Goal: Contribute content: Add original content to the website for others to see

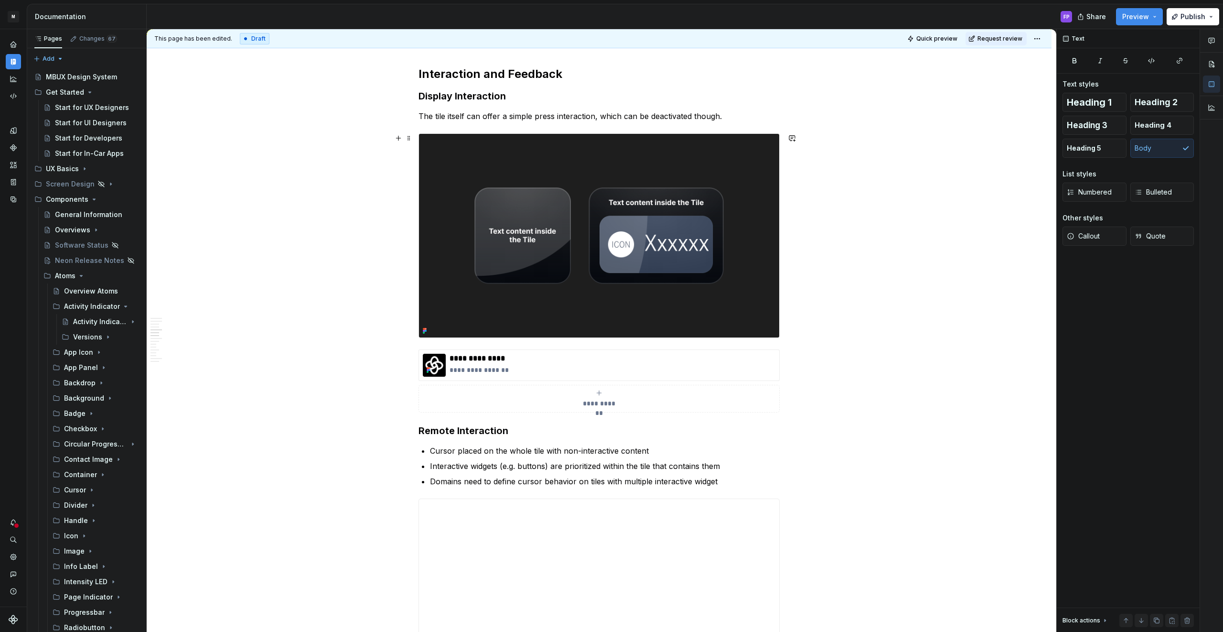
scroll to position [1438, 0]
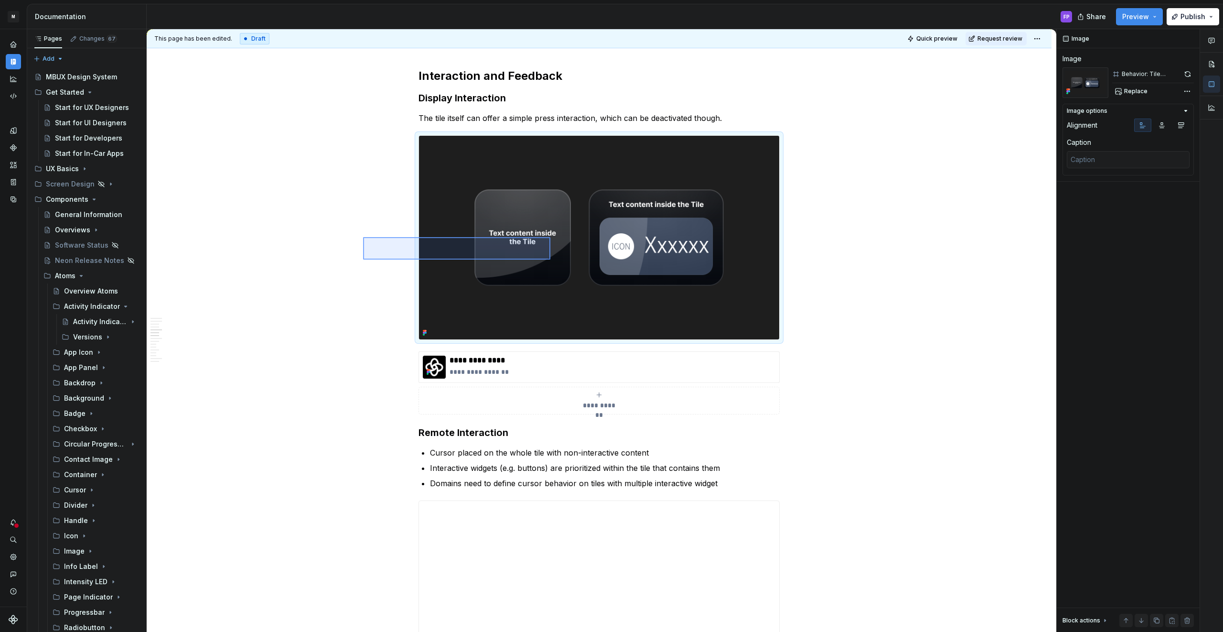
drag, startPoint x: 375, startPoint y: 237, endPoint x: 550, endPoint y: 259, distance: 176.7
click at [550, 259] on div "**********" at bounding box center [602, 330] width 910 height 603
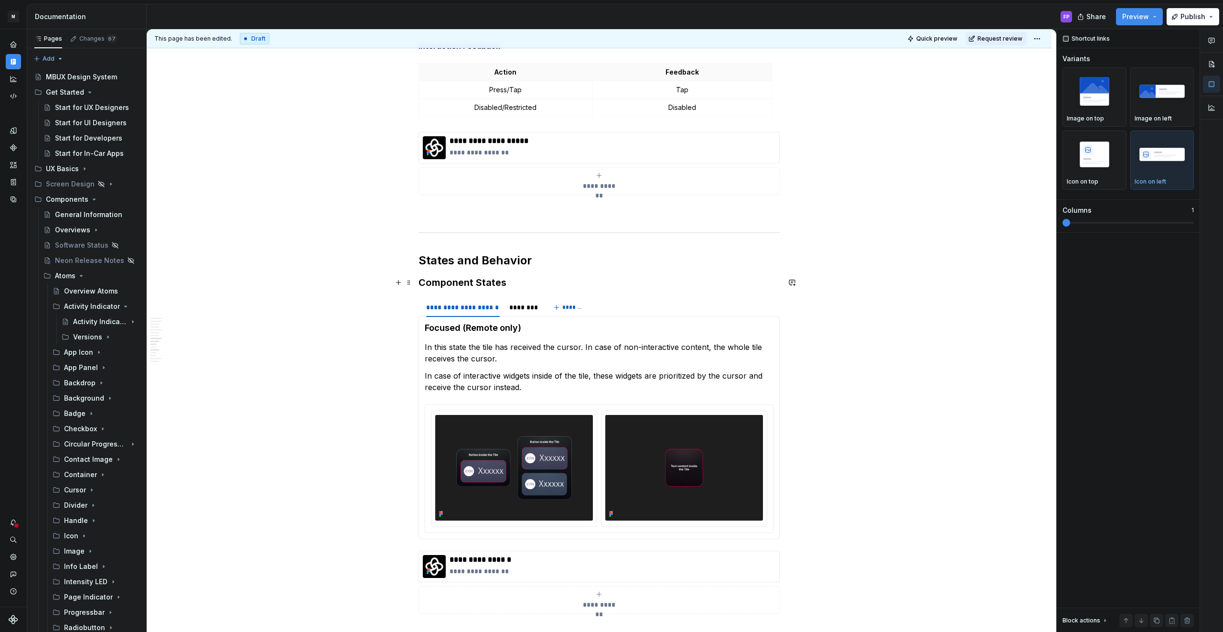
scroll to position [2199, 0]
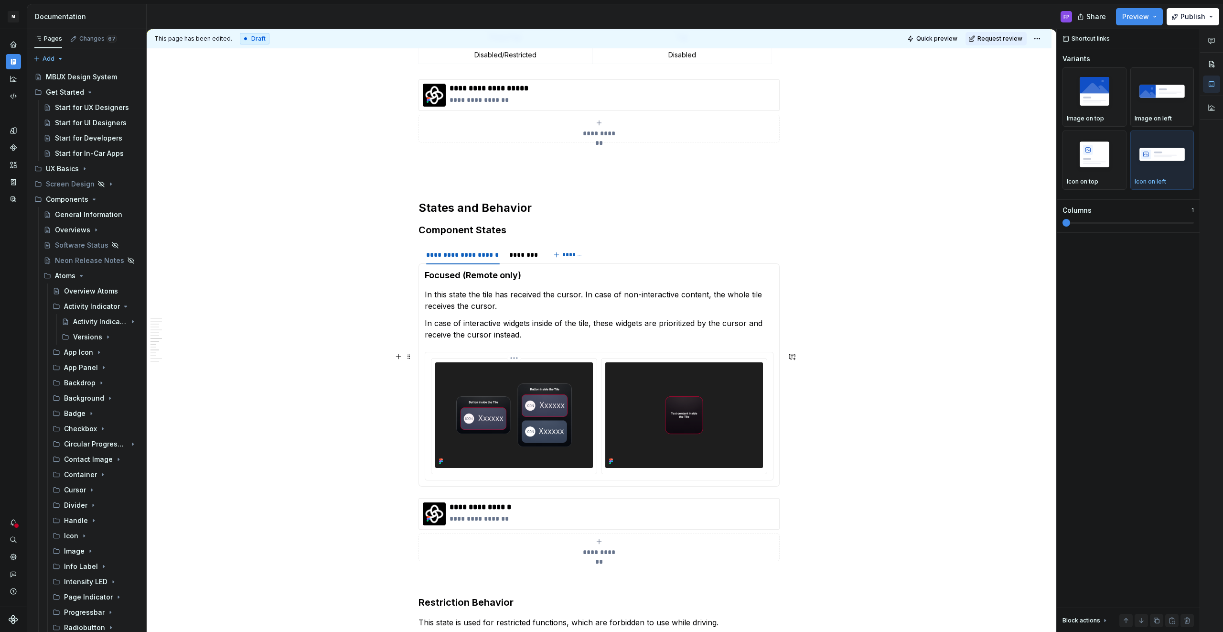
click at [544, 380] on img at bounding box center [514, 415] width 158 height 106
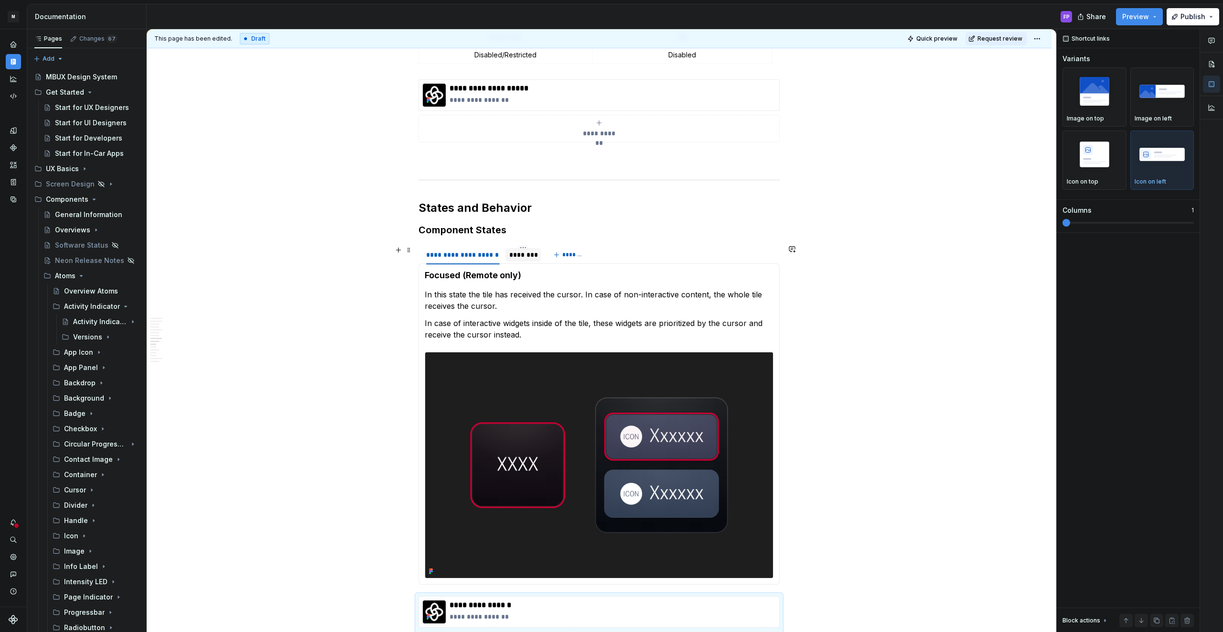
click at [513, 253] on div "********" at bounding box center [523, 255] width 28 height 10
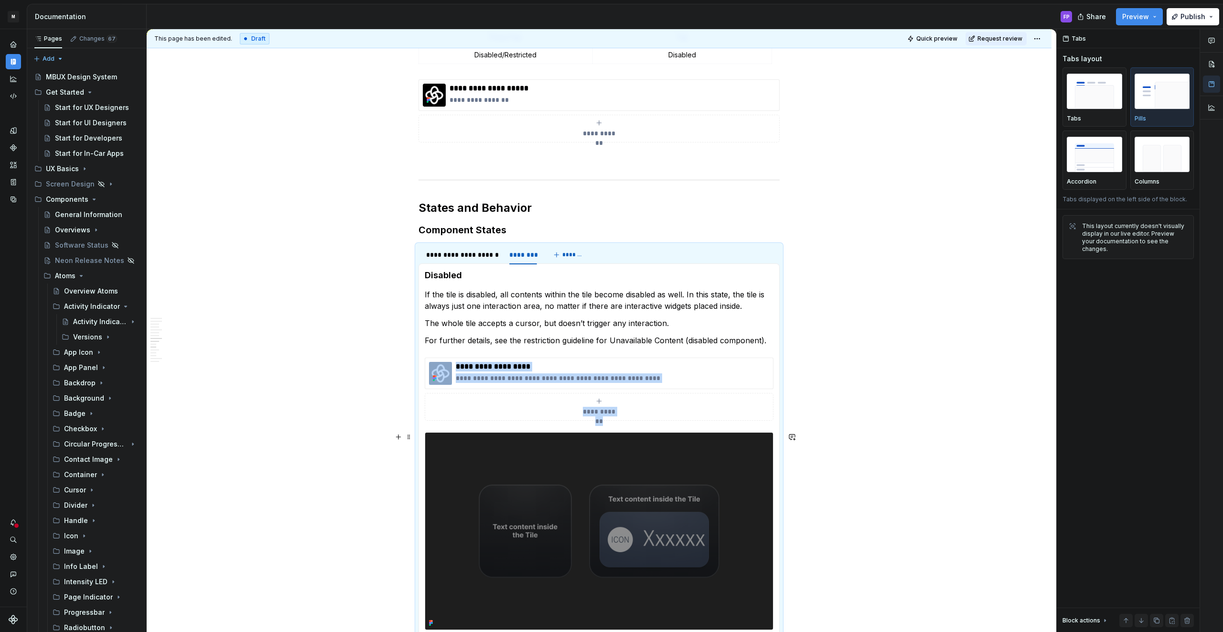
click at [561, 451] on img at bounding box center [599, 530] width 348 height 197
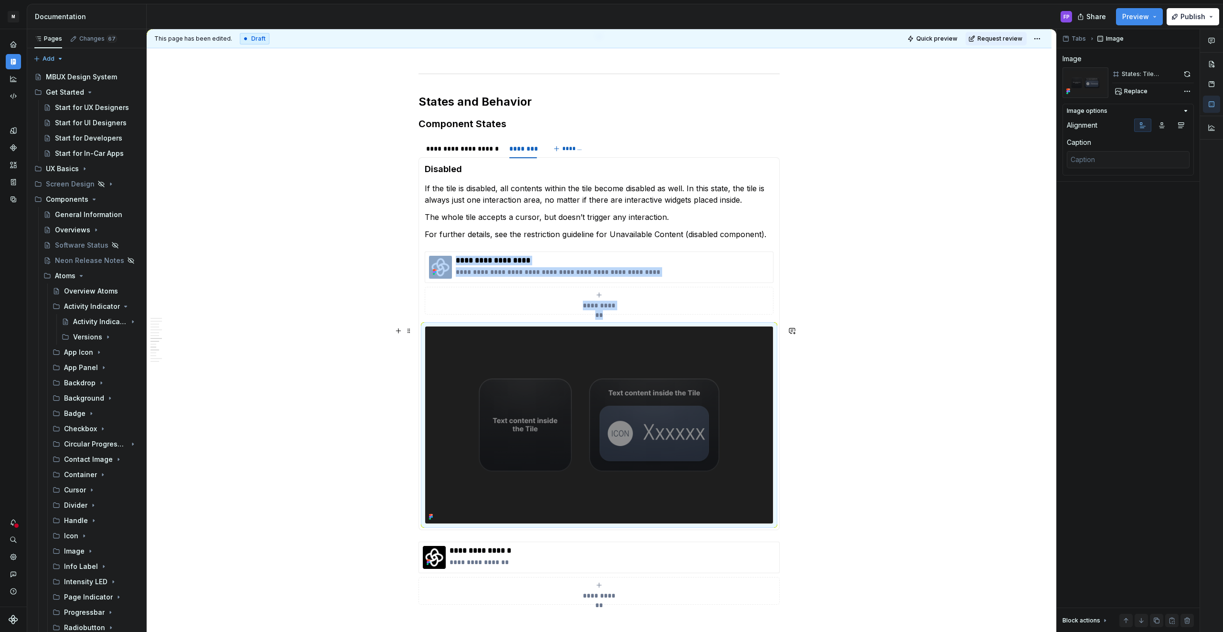
scroll to position [2366, 0]
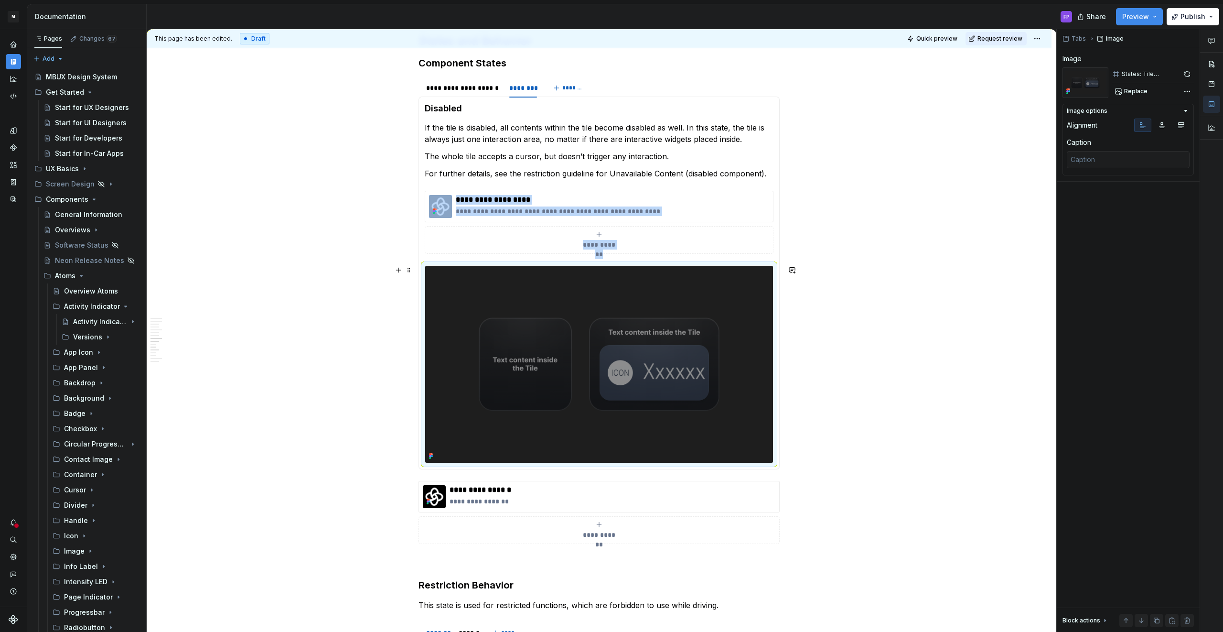
click at [531, 378] on img at bounding box center [599, 364] width 348 height 197
click at [532, 340] on img at bounding box center [599, 364] width 348 height 197
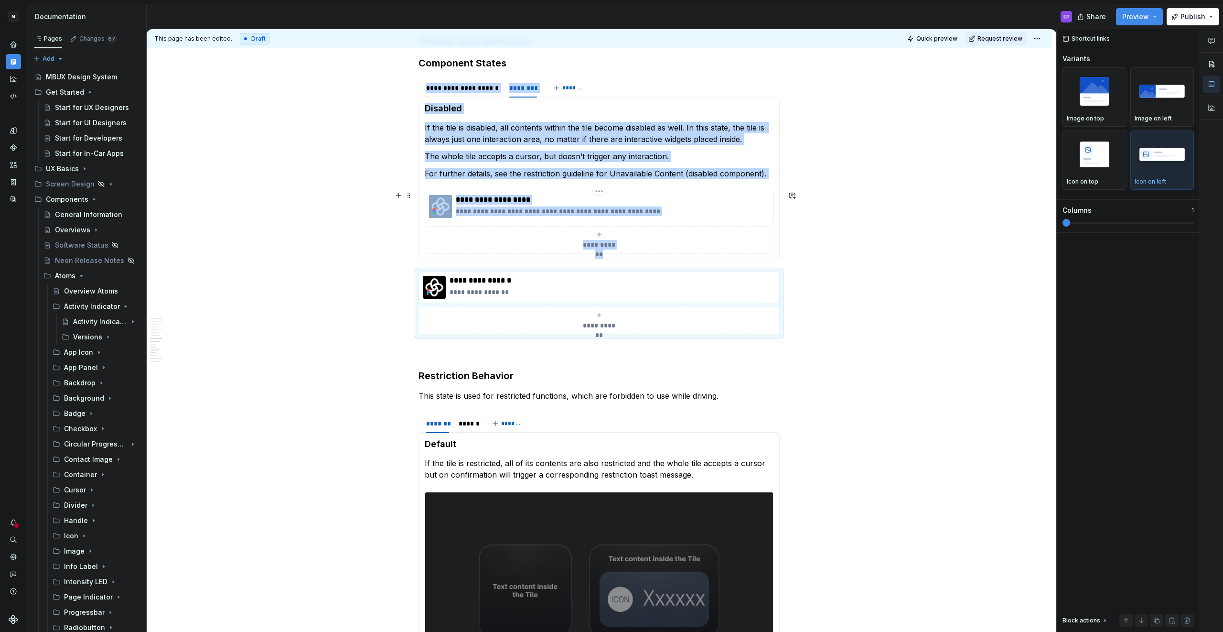
type textarea "*"
click at [438, 193] on div "**********" at bounding box center [599, 207] width 349 height 32
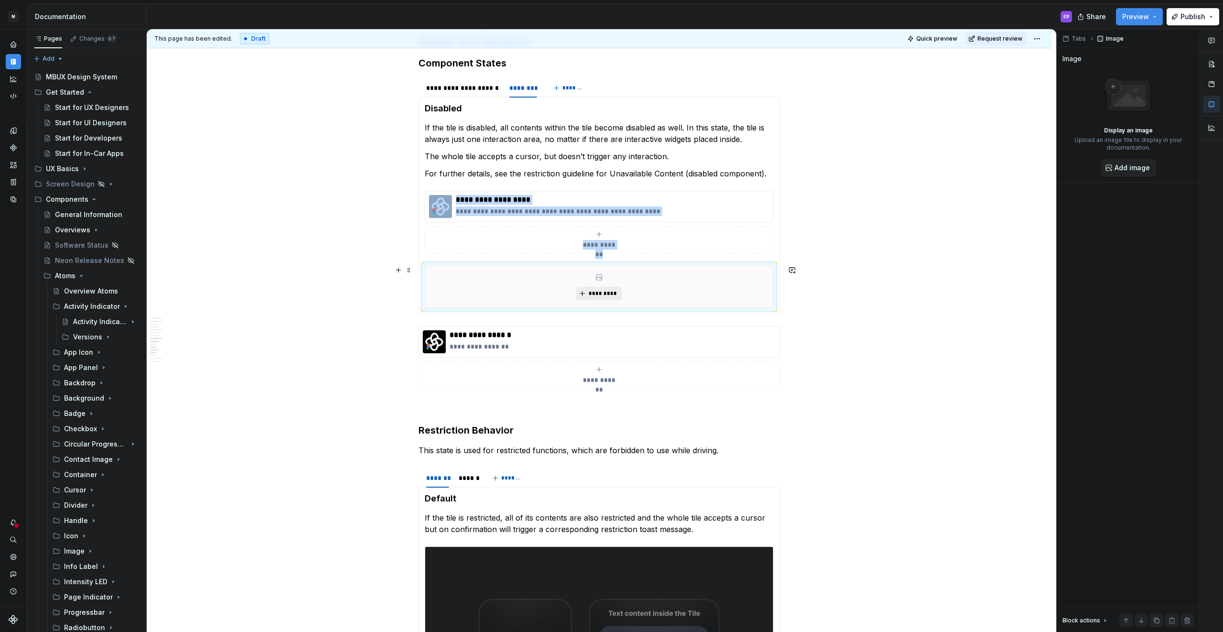
click at [598, 289] on span "*********" at bounding box center [602, 293] width 29 height 8
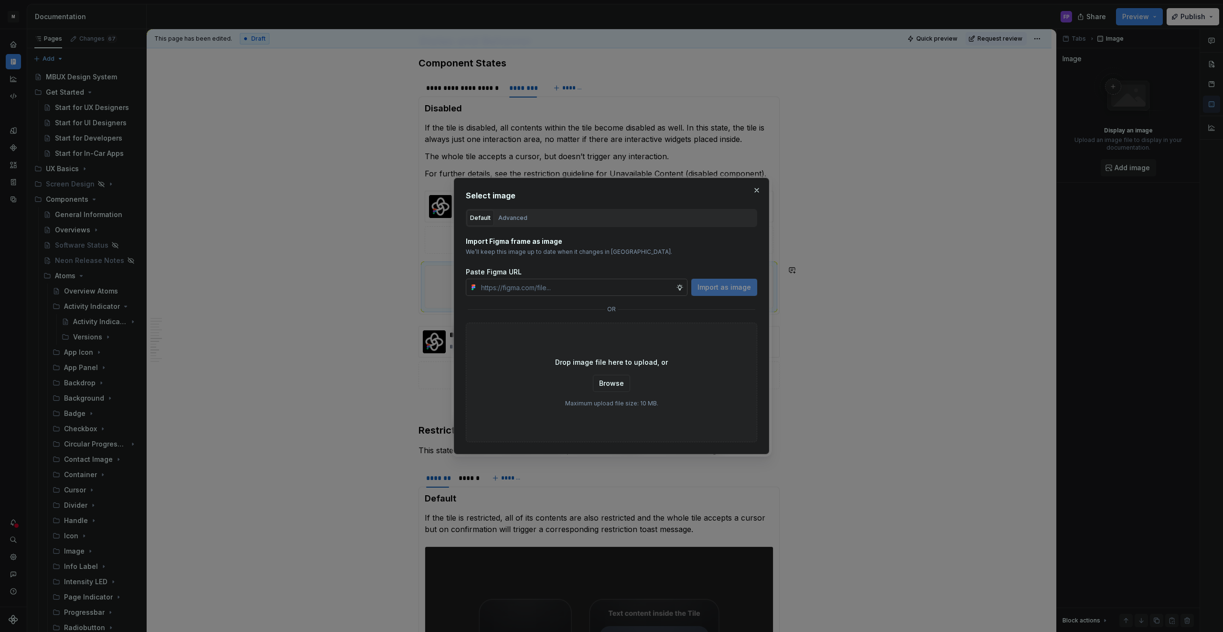
type textarea "*"
paste input "[URL][DOMAIN_NAME]"
type input "[URL][DOMAIN_NAME]"
click at [723, 289] on span "Import as image" at bounding box center [724, 287] width 54 height 10
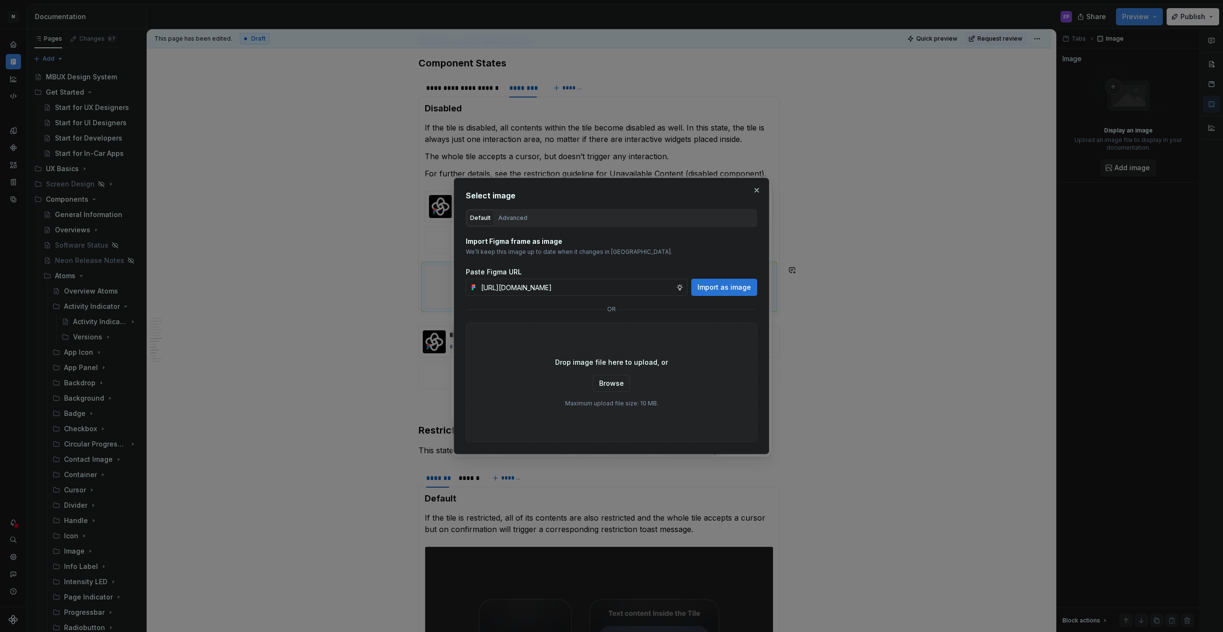
scroll to position [0, 0]
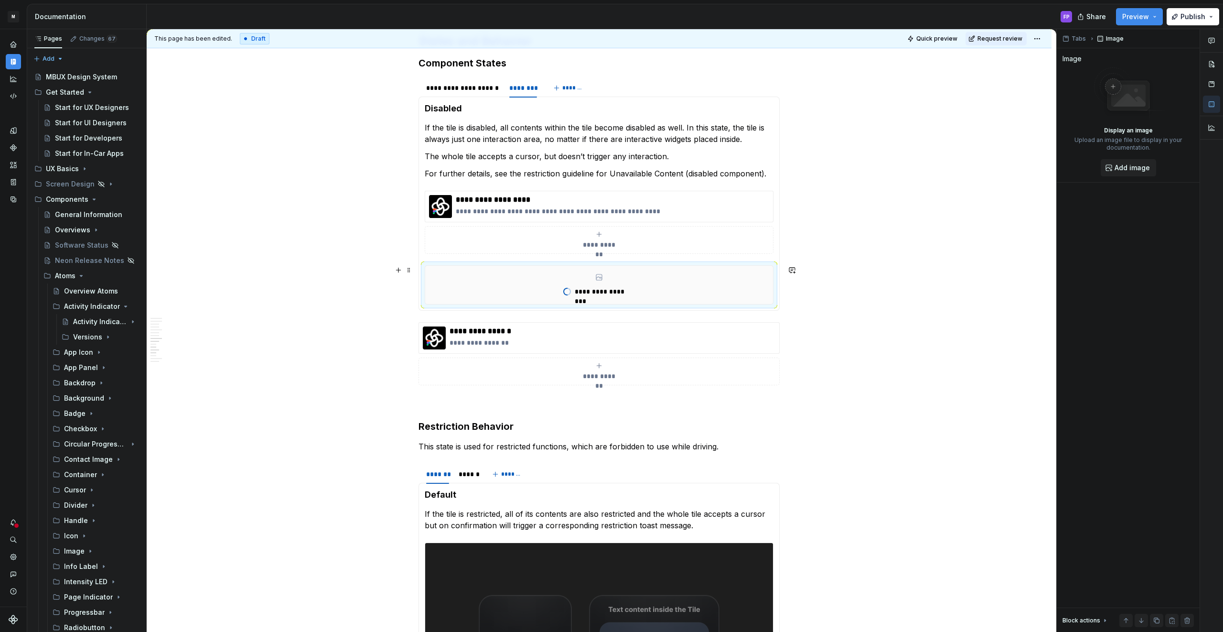
click at [738, 297] on div "**********" at bounding box center [599, 285] width 348 height 38
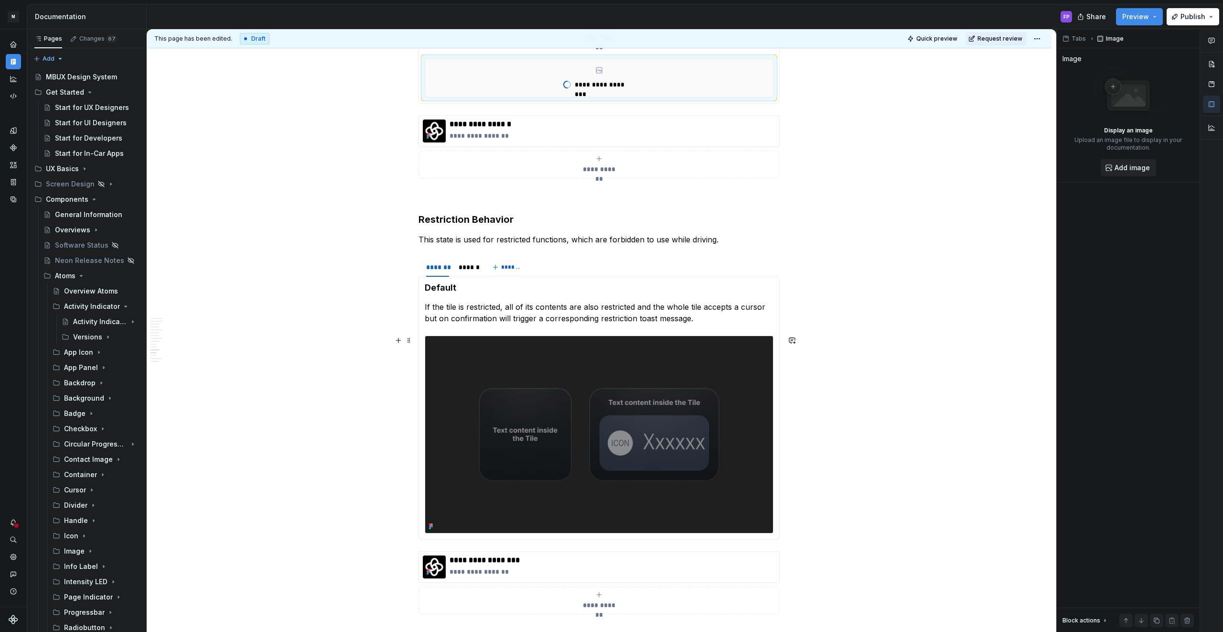
scroll to position [2608, 0]
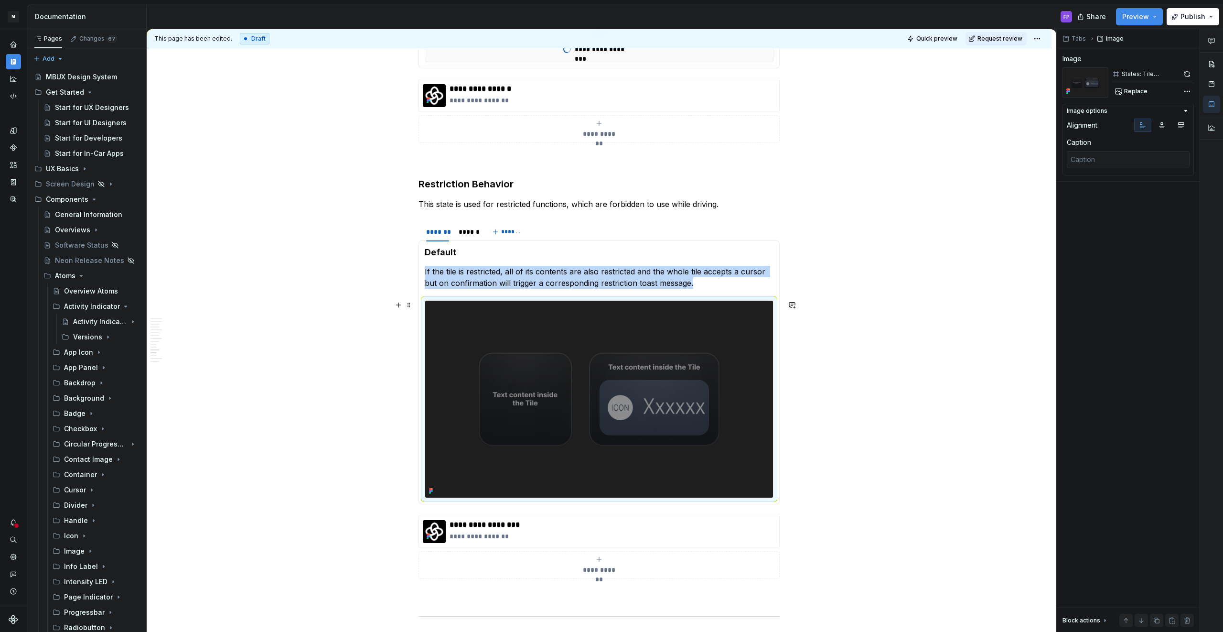
click at [610, 405] on img at bounding box center [599, 398] width 348 height 197
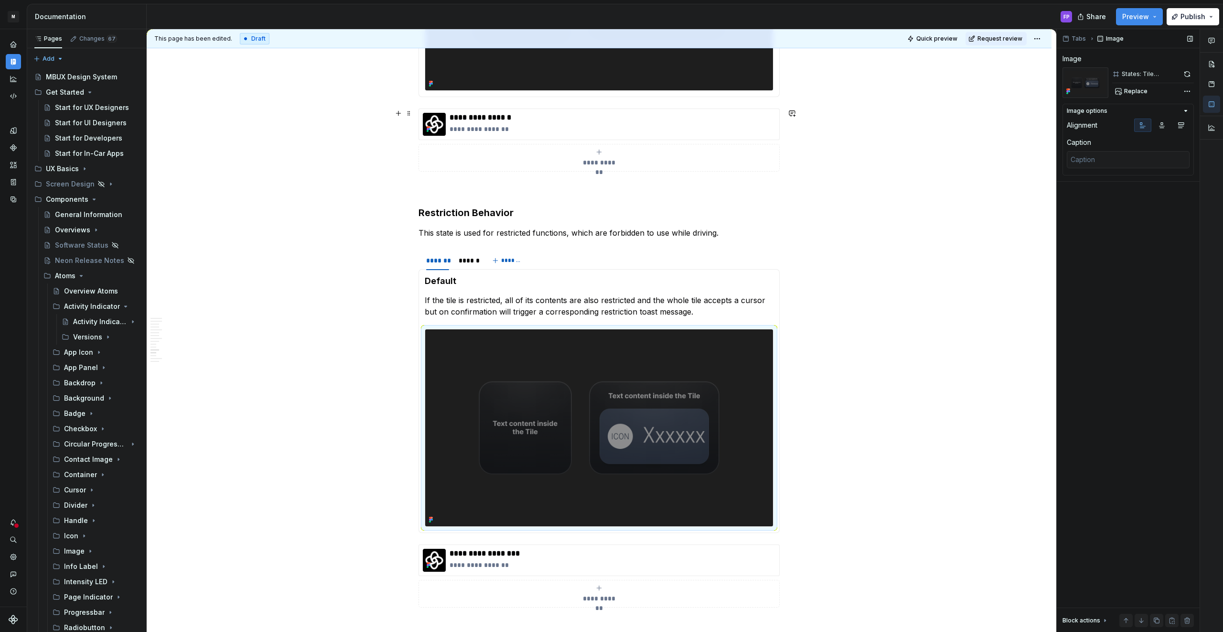
scroll to position [2742, 0]
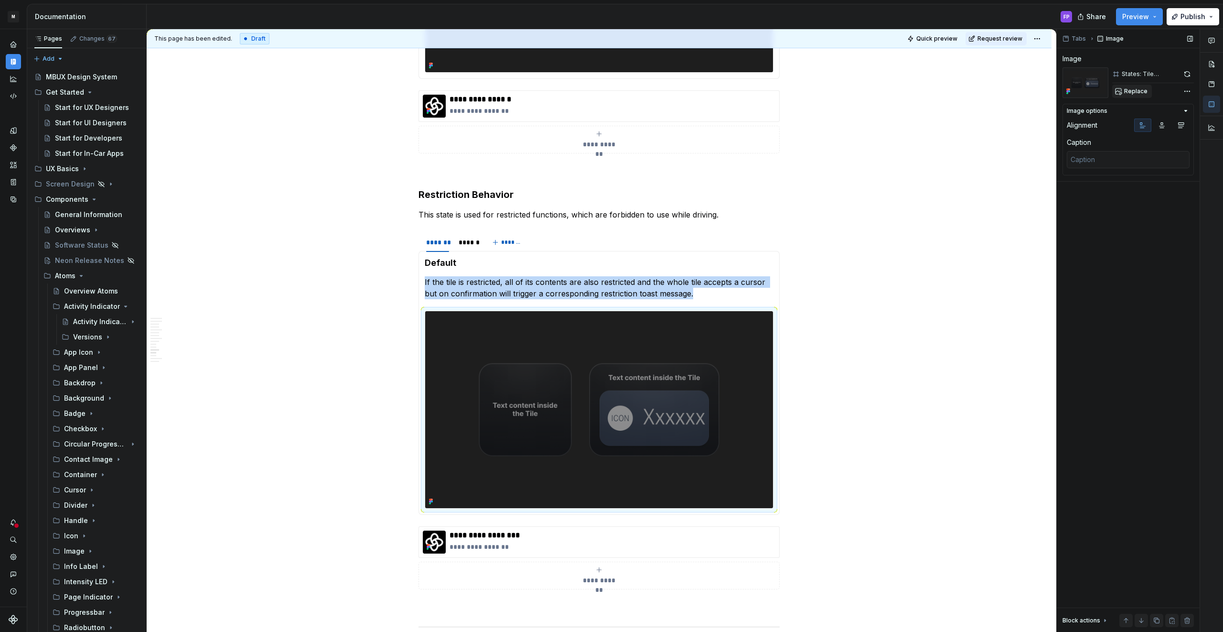
click at [1128, 90] on span "Replace" at bounding box center [1135, 91] width 23 height 8
type textarea "*"
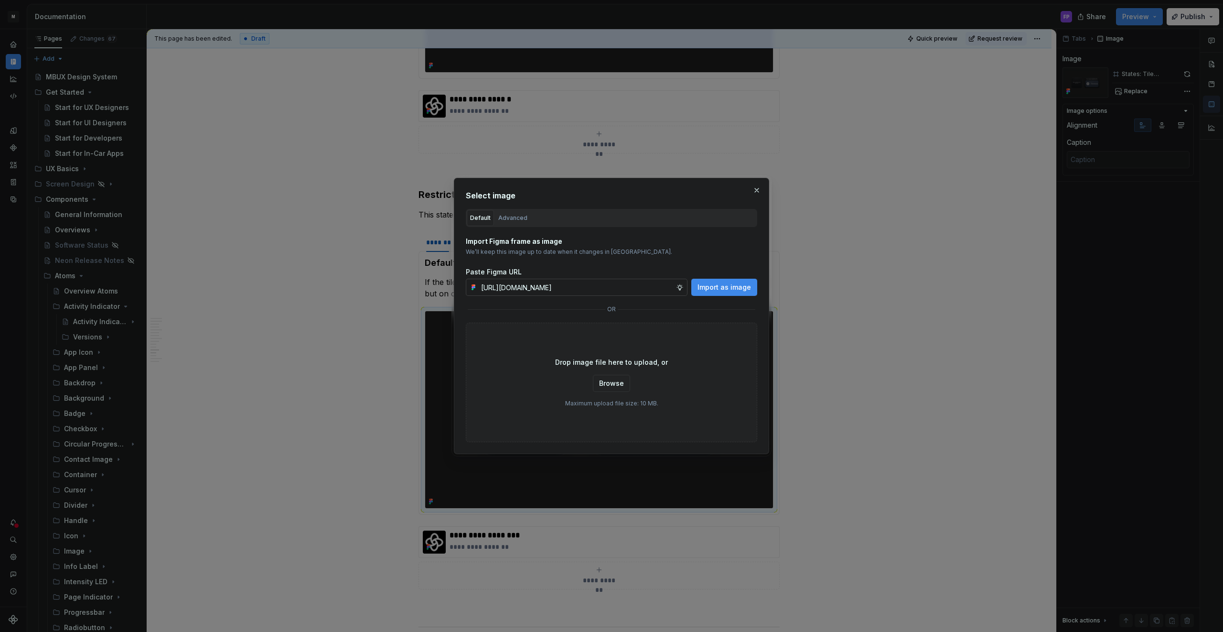
scroll to position [0, 246]
type input "[URL][DOMAIN_NAME]"
click at [715, 294] on button "Import as image" at bounding box center [724, 286] width 66 height 17
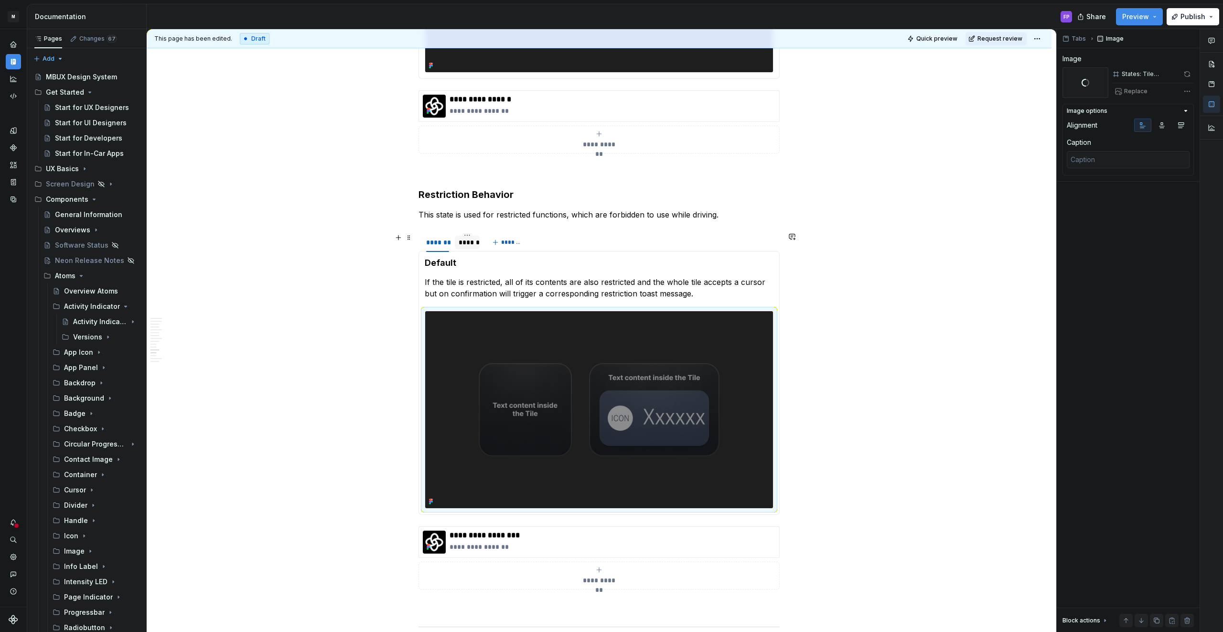
click at [466, 239] on div "******" at bounding box center [467, 242] width 17 height 10
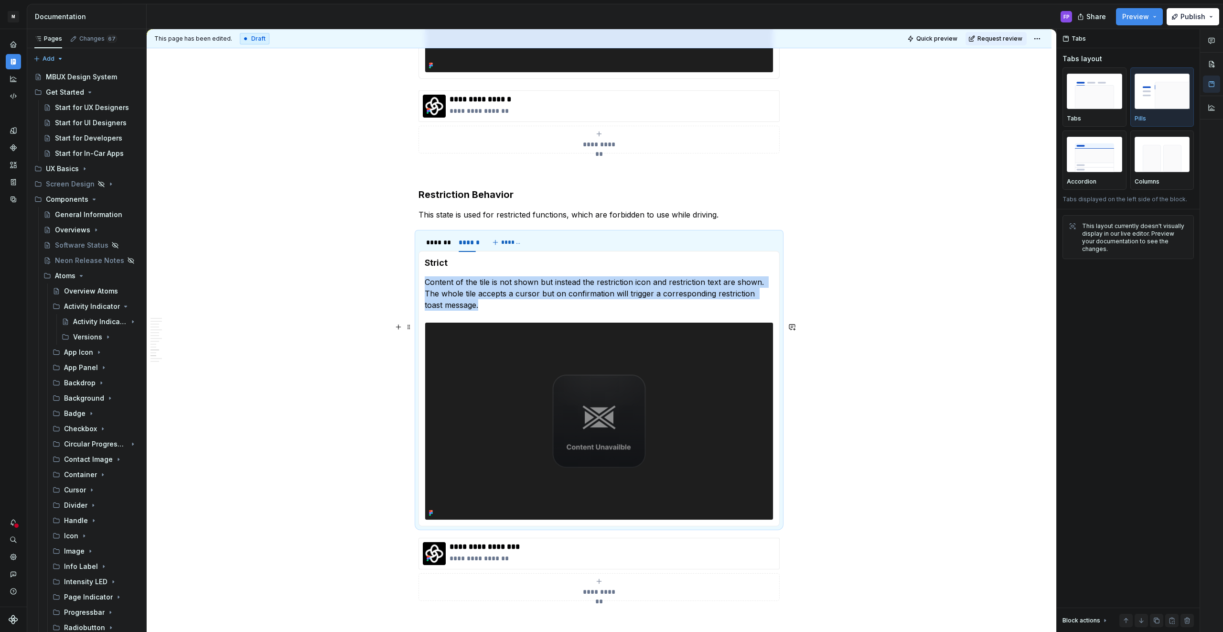
click at [585, 377] on img at bounding box center [599, 420] width 348 height 197
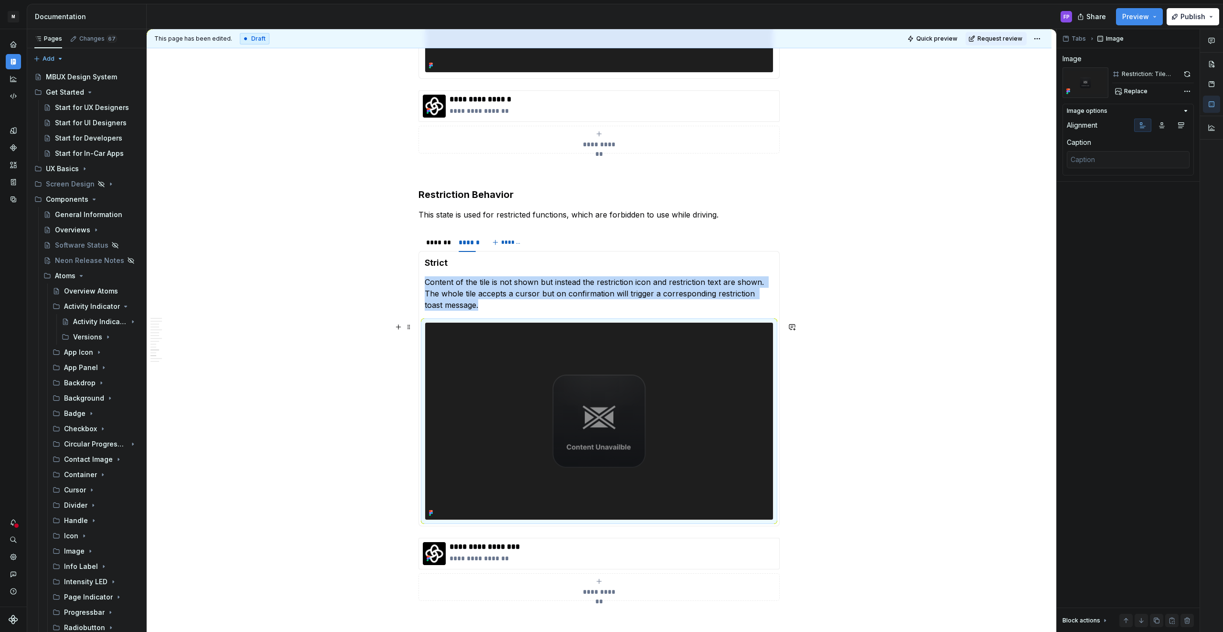
click at [593, 427] on img at bounding box center [599, 420] width 348 height 197
click at [1134, 89] on span "Replace" at bounding box center [1135, 91] width 23 height 8
type textarea "*"
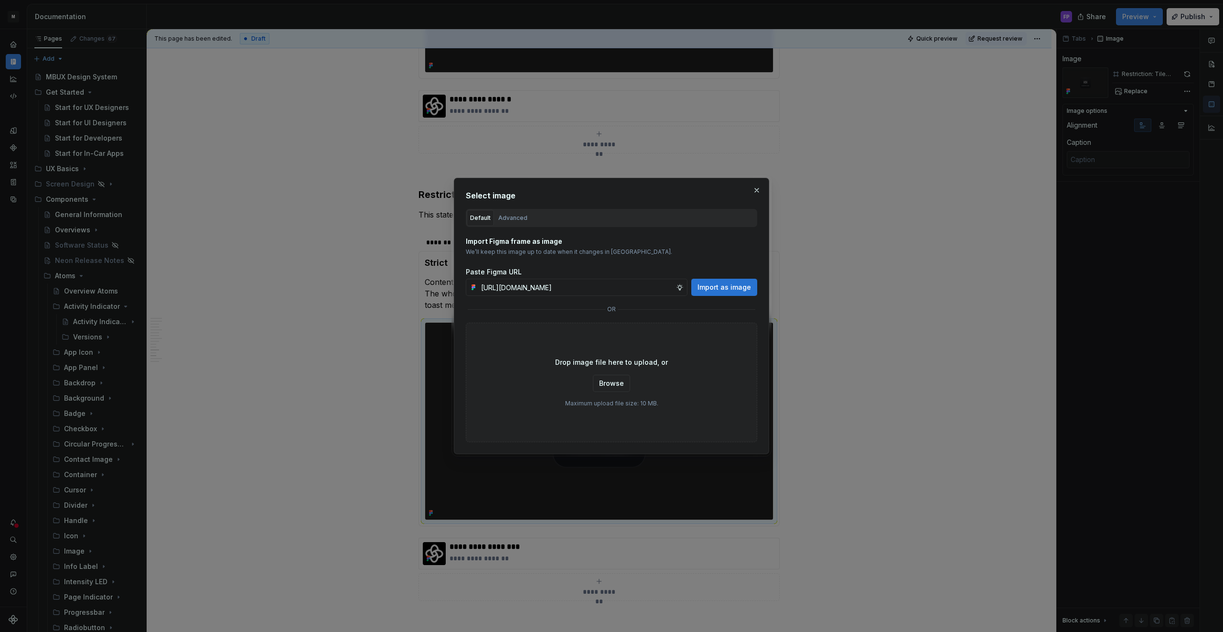
scroll to position [0, 247]
type input "[URL][DOMAIN_NAME]"
click at [707, 289] on span "Import as image" at bounding box center [724, 287] width 54 height 10
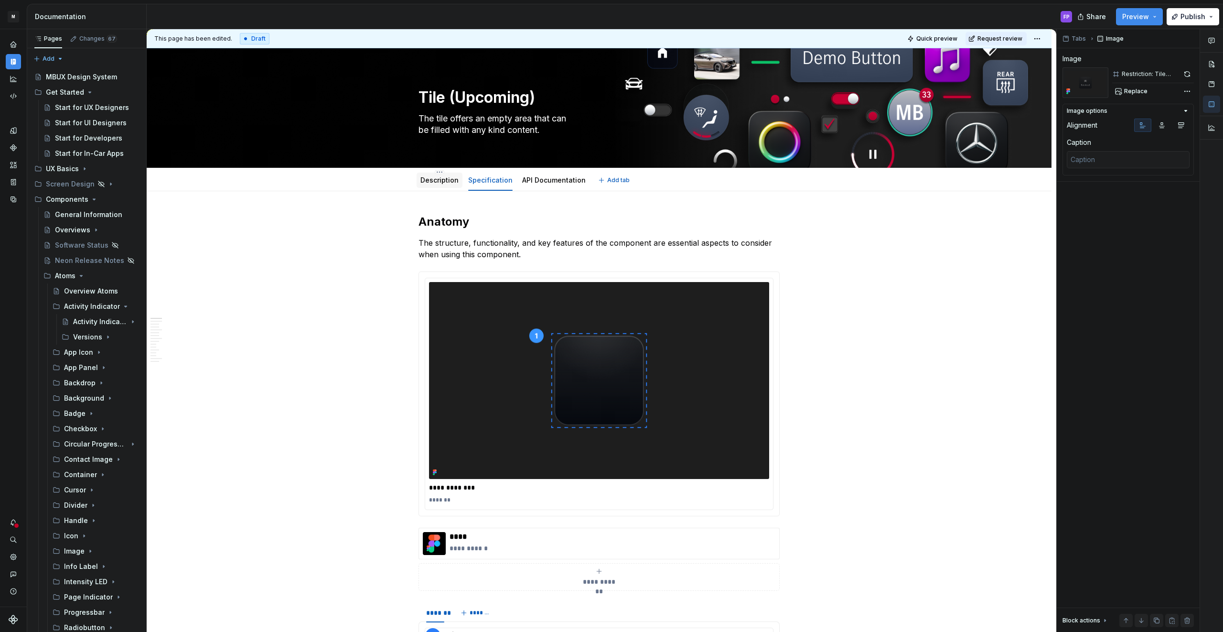
click at [442, 178] on link "Description" at bounding box center [439, 180] width 38 height 8
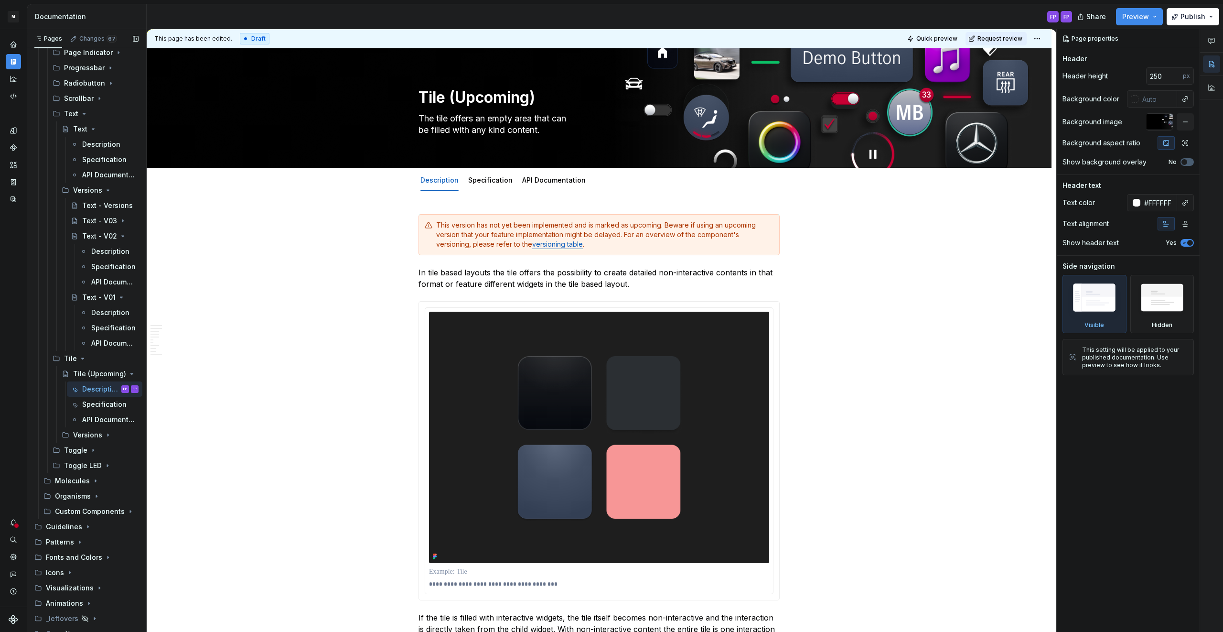
scroll to position [567, 0]
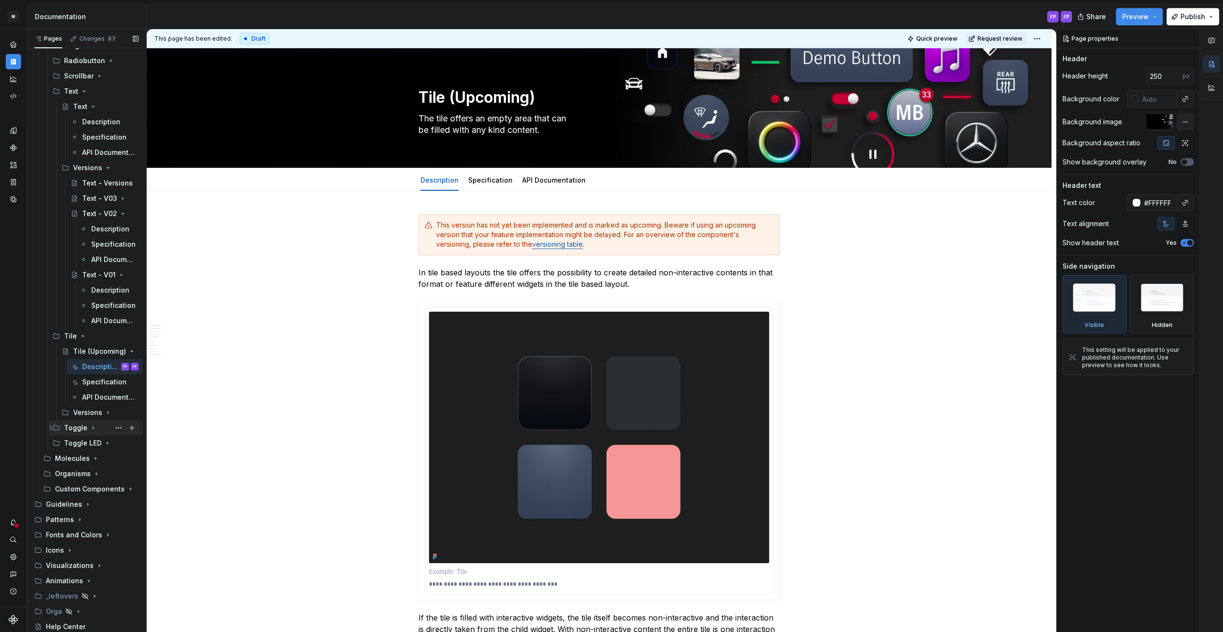
click at [91, 426] on icon "Page tree" at bounding box center [93, 428] width 8 height 8
click at [101, 414] on div "Versions" at bounding box center [105, 412] width 65 height 13
click at [90, 441] on div "Tile - V03" at bounding box center [91, 443] width 18 height 10
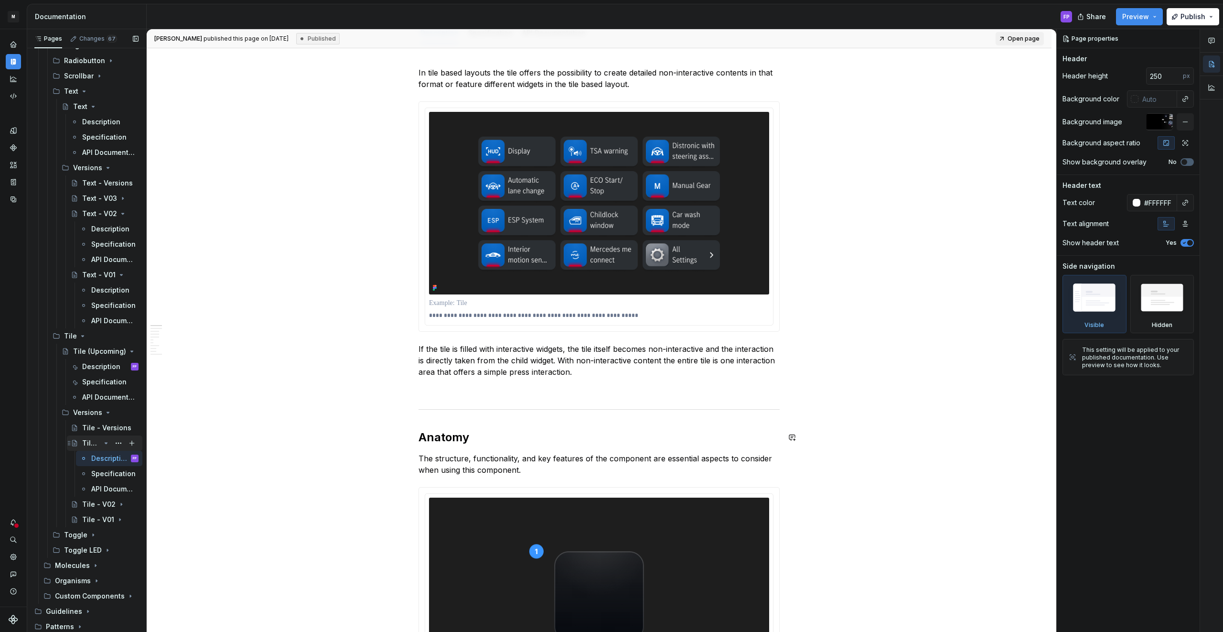
scroll to position [146, 0]
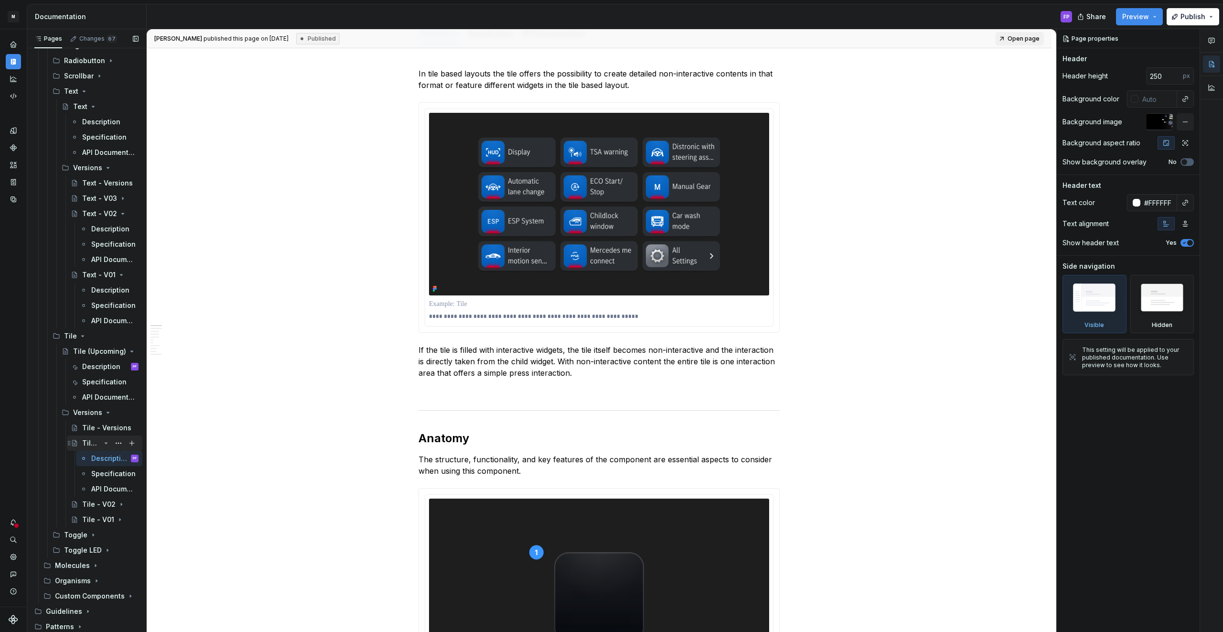
click at [89, 445] on div "Tile - V03" at bounding box center [91, 443] width 18 height 10
click at [100, 507] on div "Tile - V02" at bounding box center [91, 504] width 18 height 10
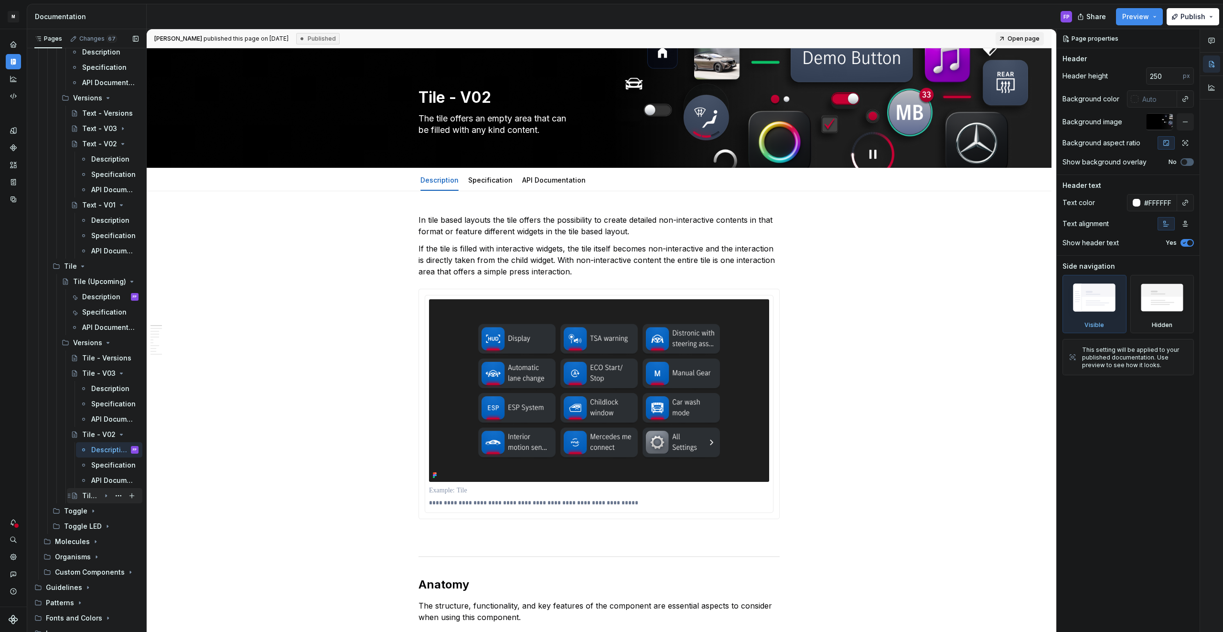
scroll to position [637, 0]
click at [87, 497] on div "Tile - V01" at bounding box center [91, 495] width 18 height 10
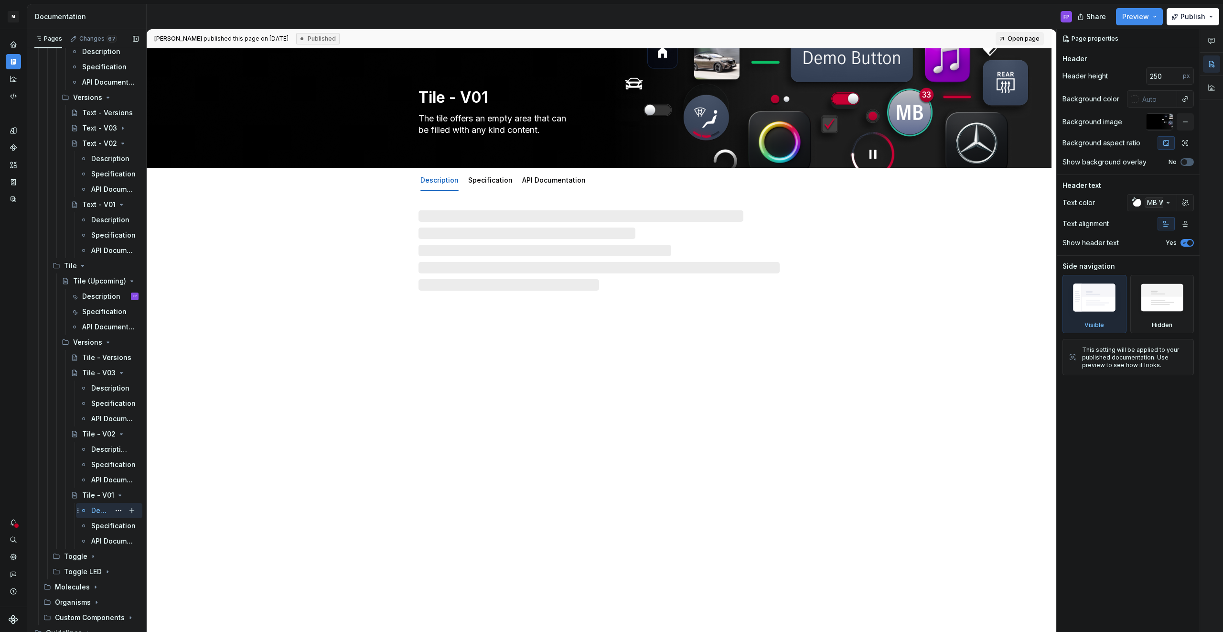
click at [92, 509] on div "Description" at bounding box center [100, 510] width 19 height 10
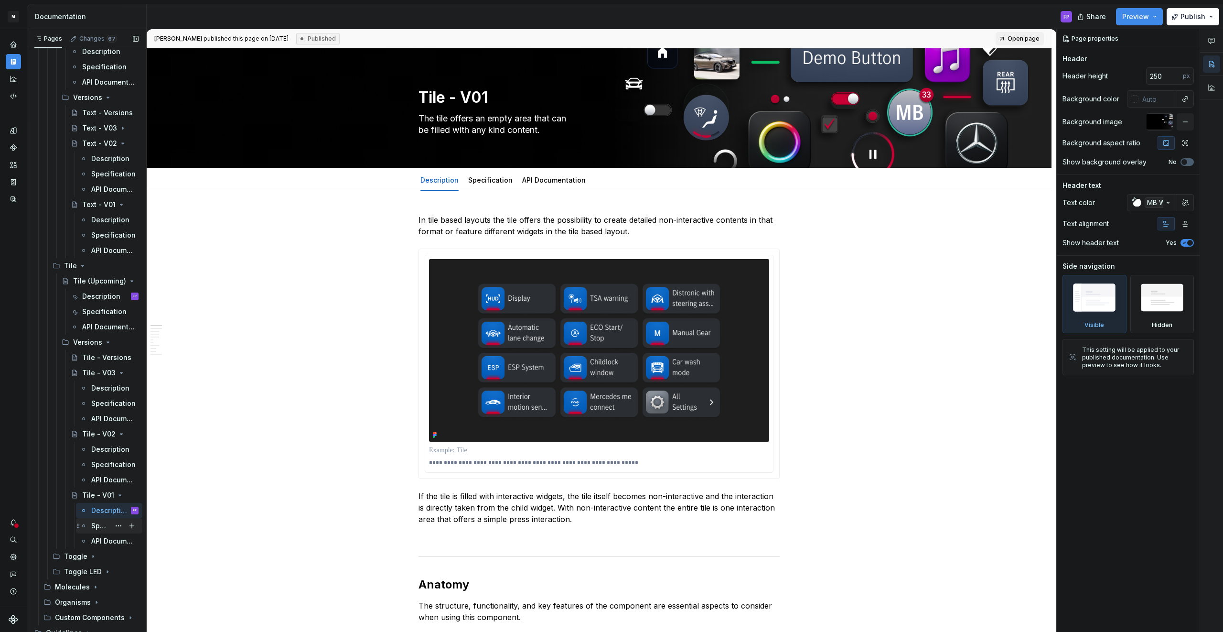
click at [95, 530] on div "Specification" at bounding box center [100, 526] width 19 height 10
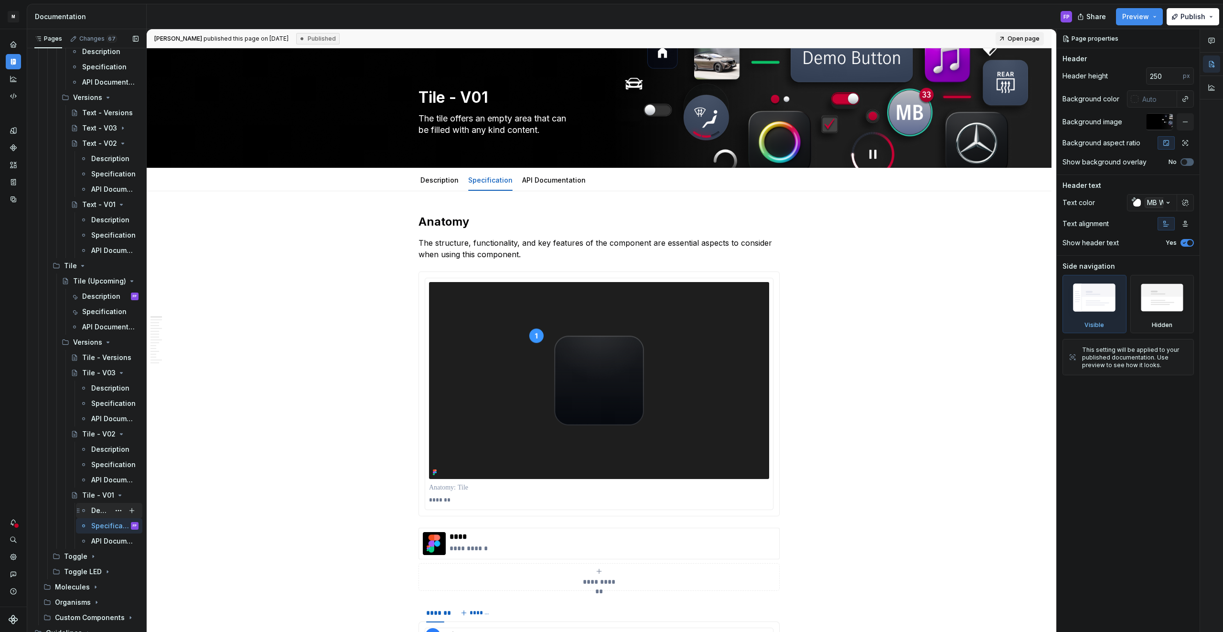
click at [105, 510] on div "Description" at bounding box center [100, 510] width 19 height 10
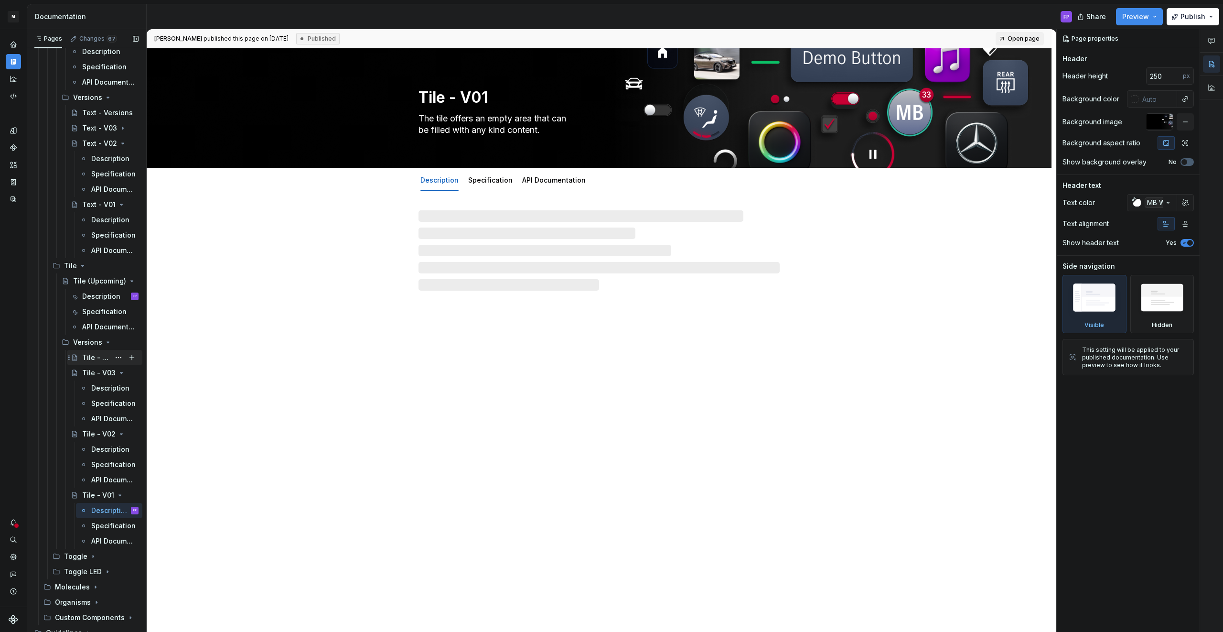
click at [93, 357] on div "Tile - Versions" at bounding box center [96, 358] width 28 height 10
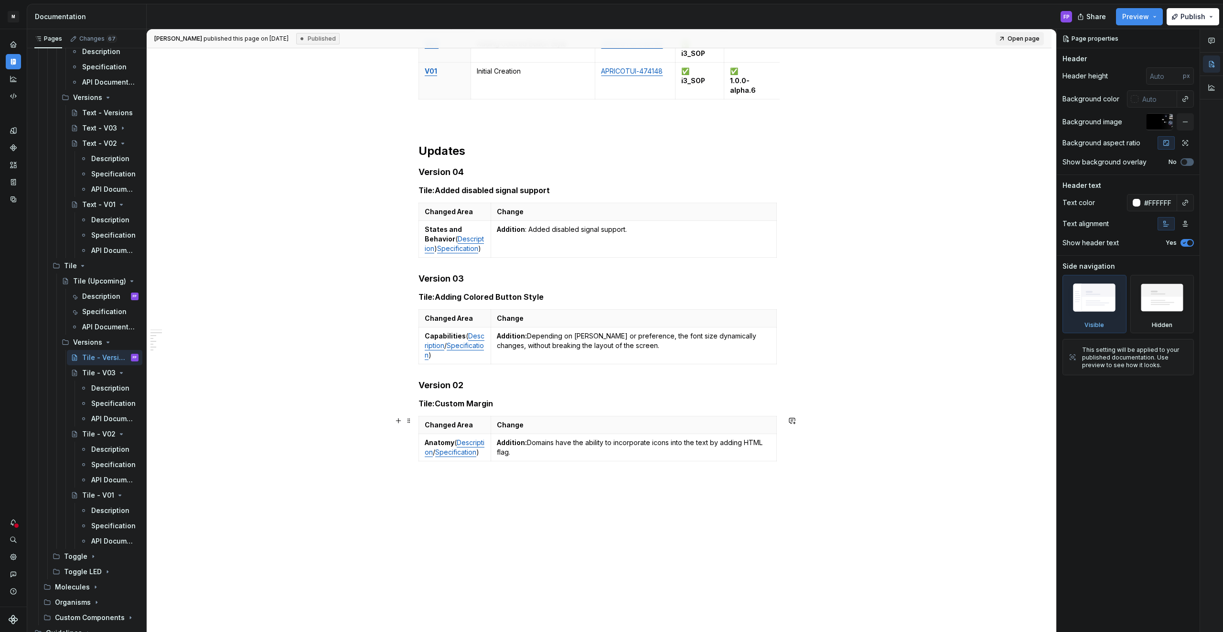
scroll to position [269, 0]
type textarea "*"
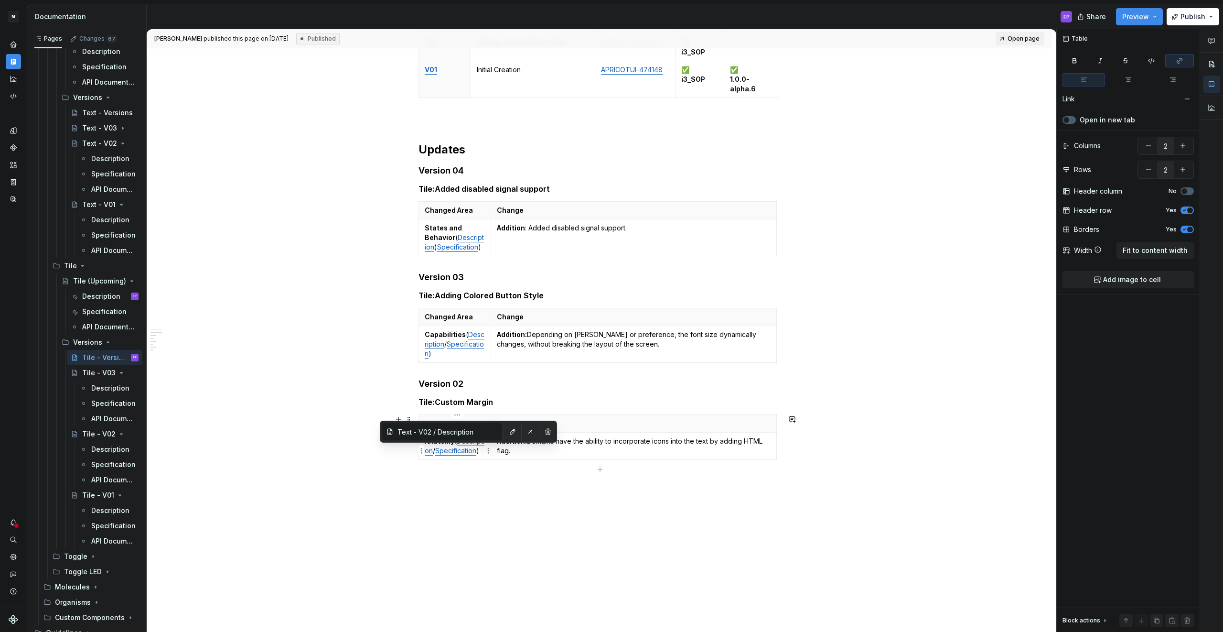
click at [457, 453] on link "Description" at bounding box center [455, 446] width 60 height 18
type input "Text - V02 / Description/ Anatomy"
click at [99, 511] on div "Description" at bounding box center [100, 510] width 19 height 10
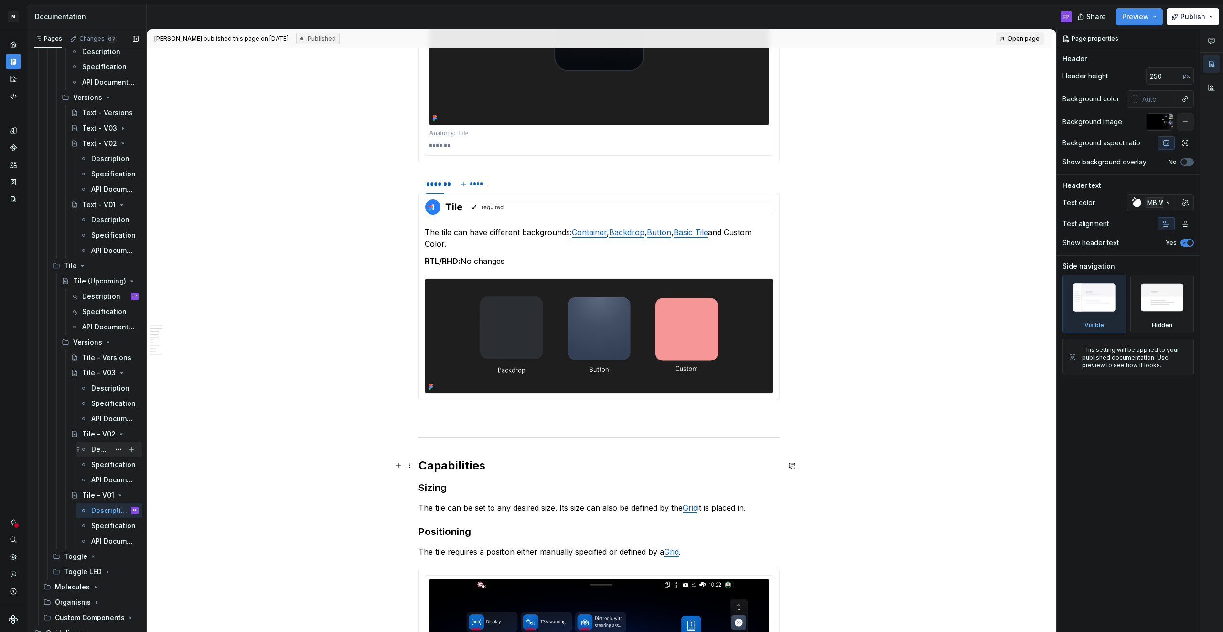
scroll to position [717, 0]
click at [88, 457] on div "Specification" at bounding box center [109, 464] width 66 height 15
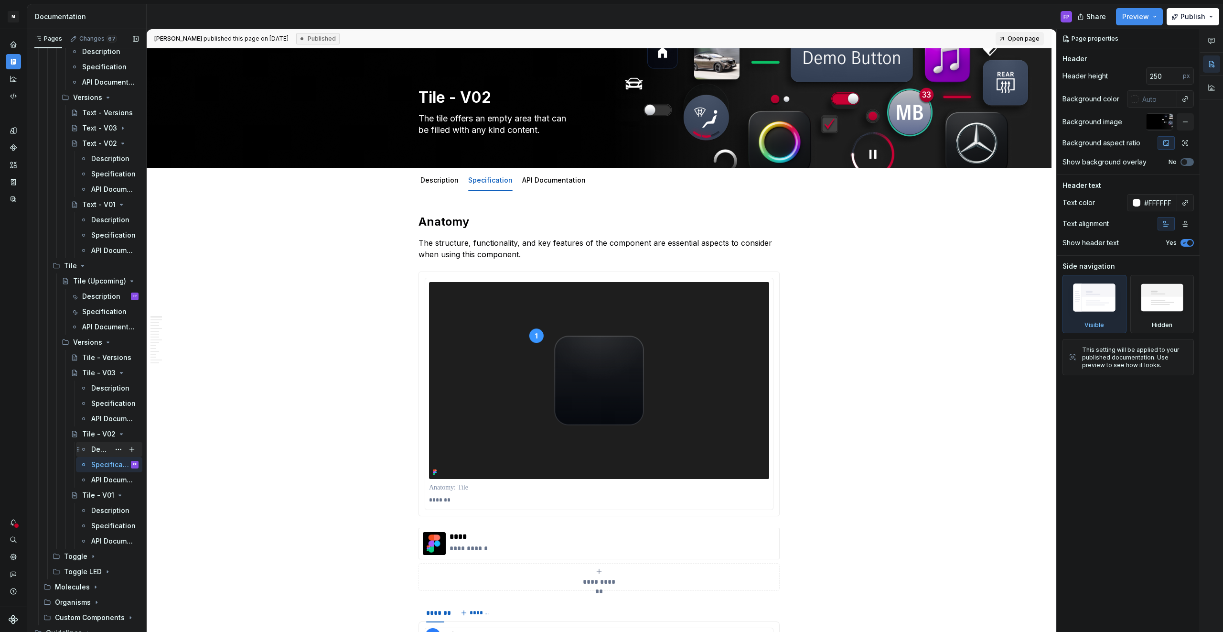
click at [97, 446] on div "Description" at bounding box center [100, 449] width 19 height 10
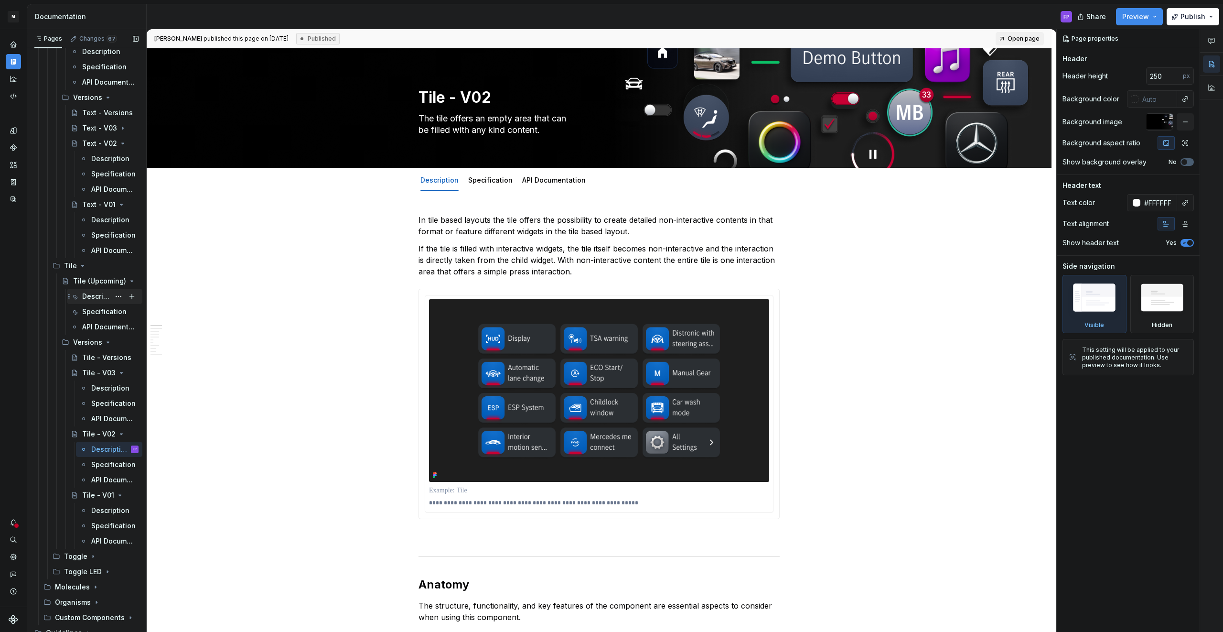
click at [90, 294] on div "Description" at bounding box center [96, 296] width 28 height 10
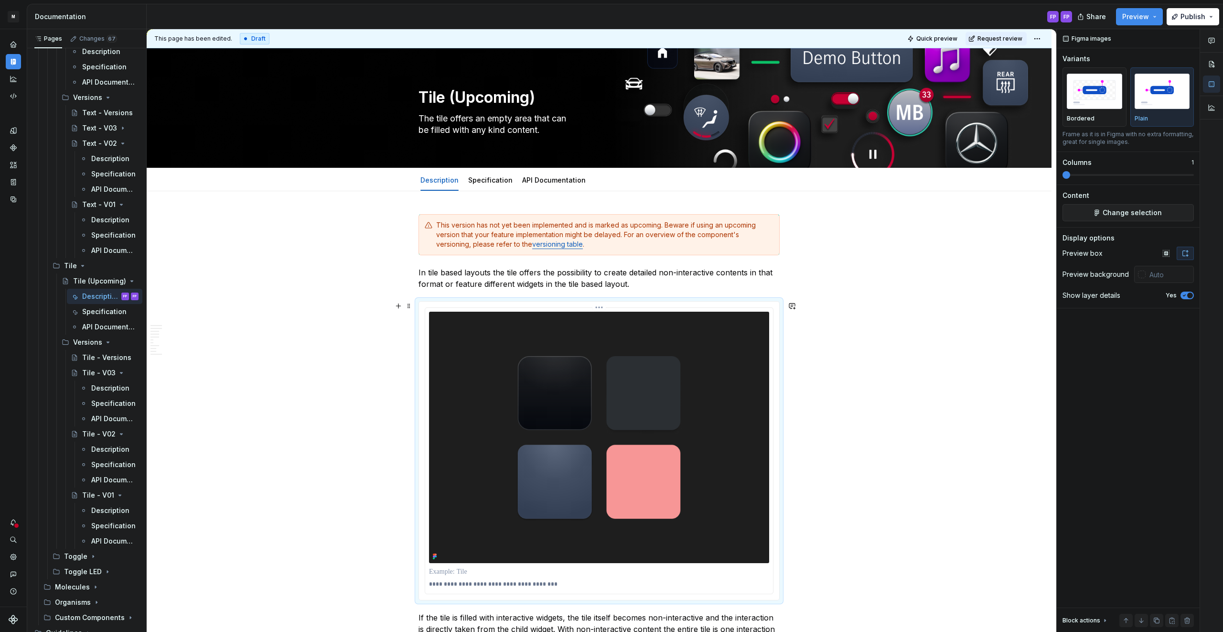
click at [510, 350] on img at bounding box center [599, 436] width 340 height 251
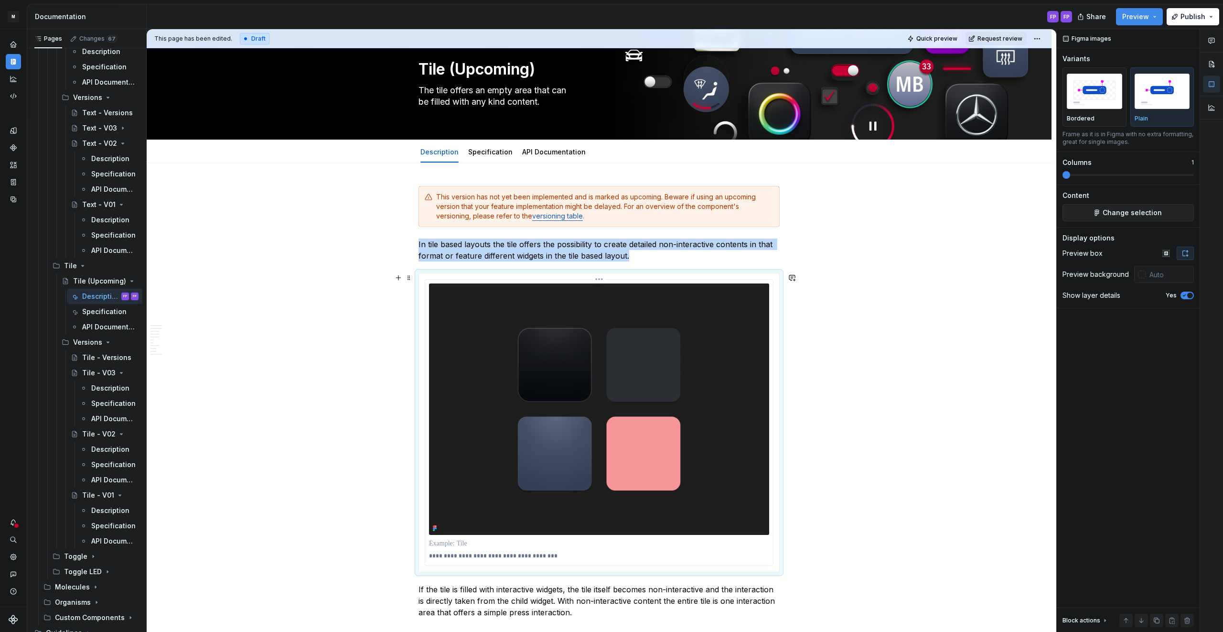
scroll to position [27, 0]
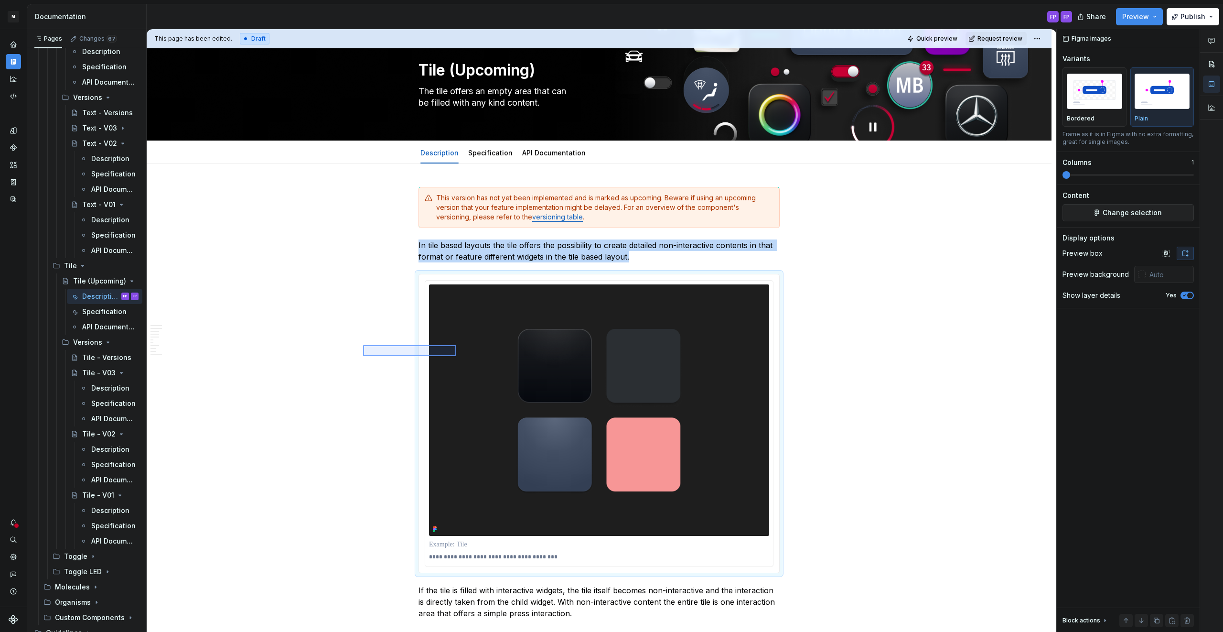
drag, startPoint x: 363, startPoint y: 345, endPoint x: 534, endPoint y: 372, distance: 172.6
click at [534, 372] on div "**********" at bounding box center [602, 330] width 910 height 603
click at [86, 384] on icon "Page tree" at bounding box center [84, 388] width 8 height 8
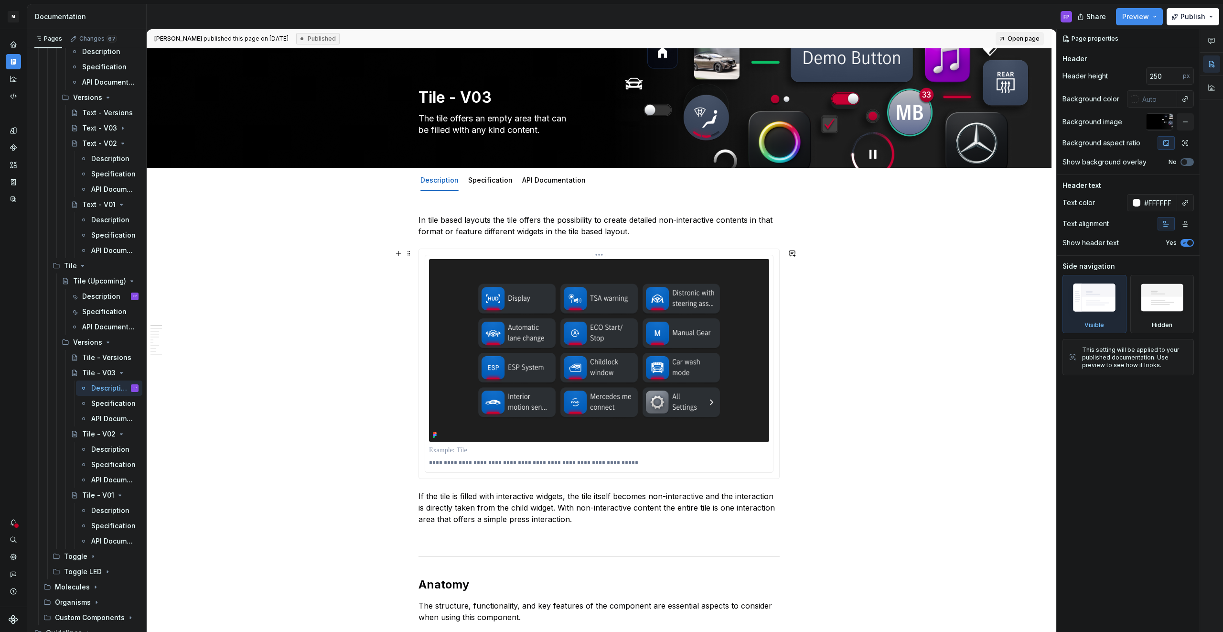
click at [574, 375] on img at bounding box center [599, 350] width 340 height 182
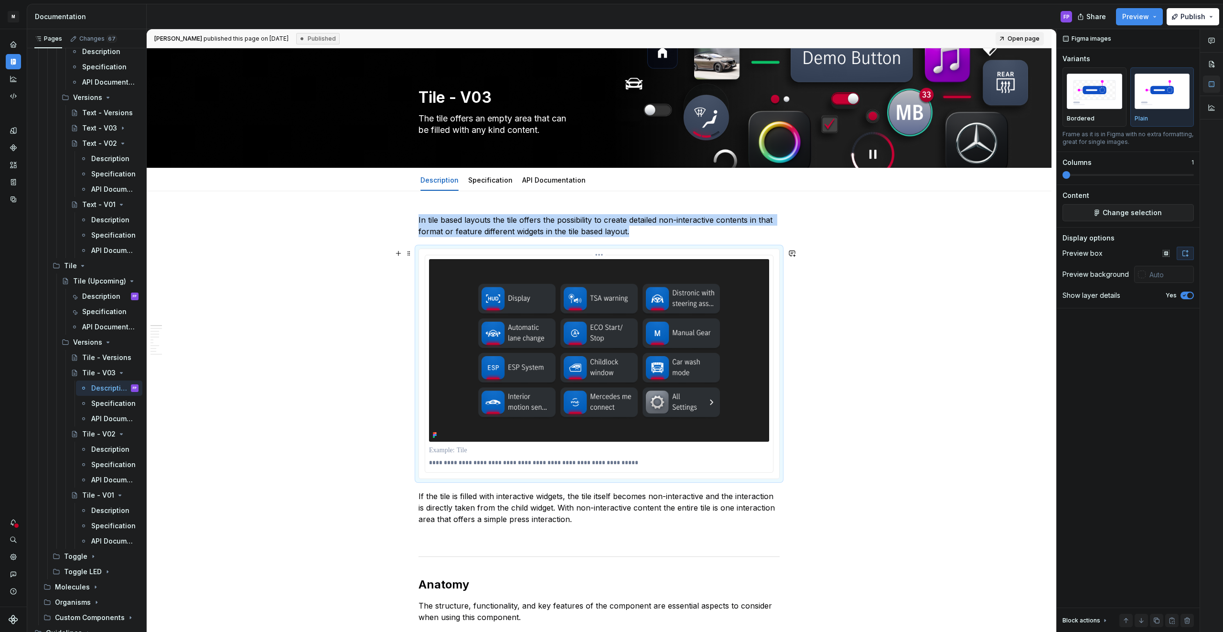
type textarea "*"
click at [1115, 209] on span "Change selection" at bounding box center [1132, 213] width 59 height 10
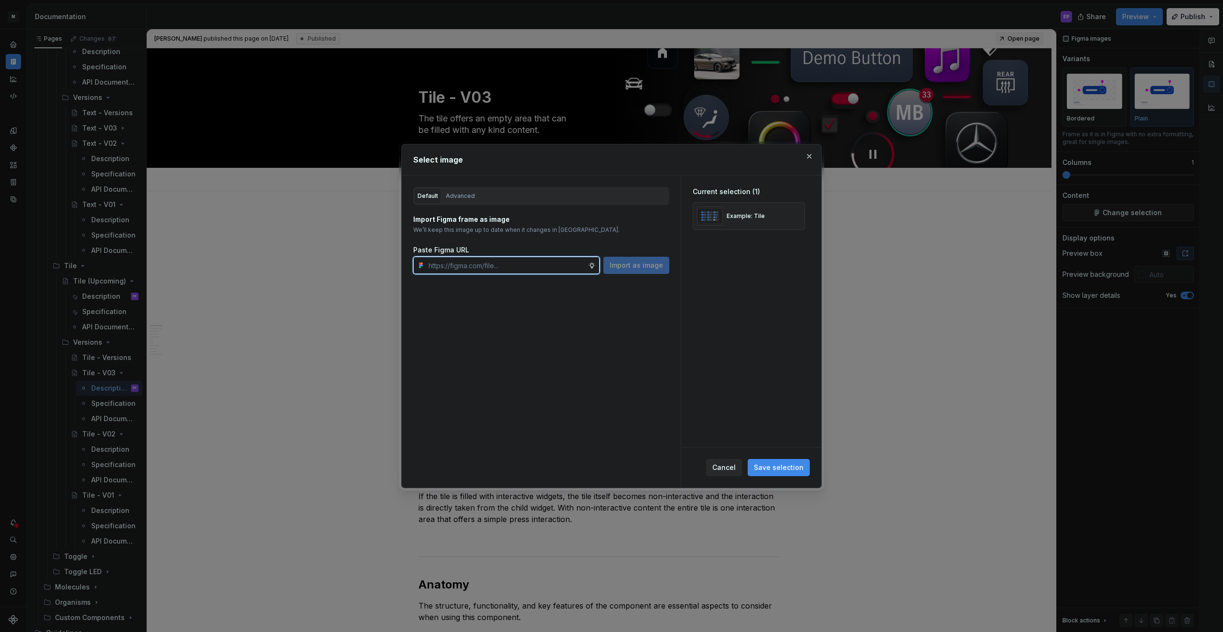
click at [514, 266] on input "text" at bounding box center [506, 265] width 163 height 17
paste input "[URL][DOMAIN_NAME]"
type input "[URL][DOMAIN_NAME]"
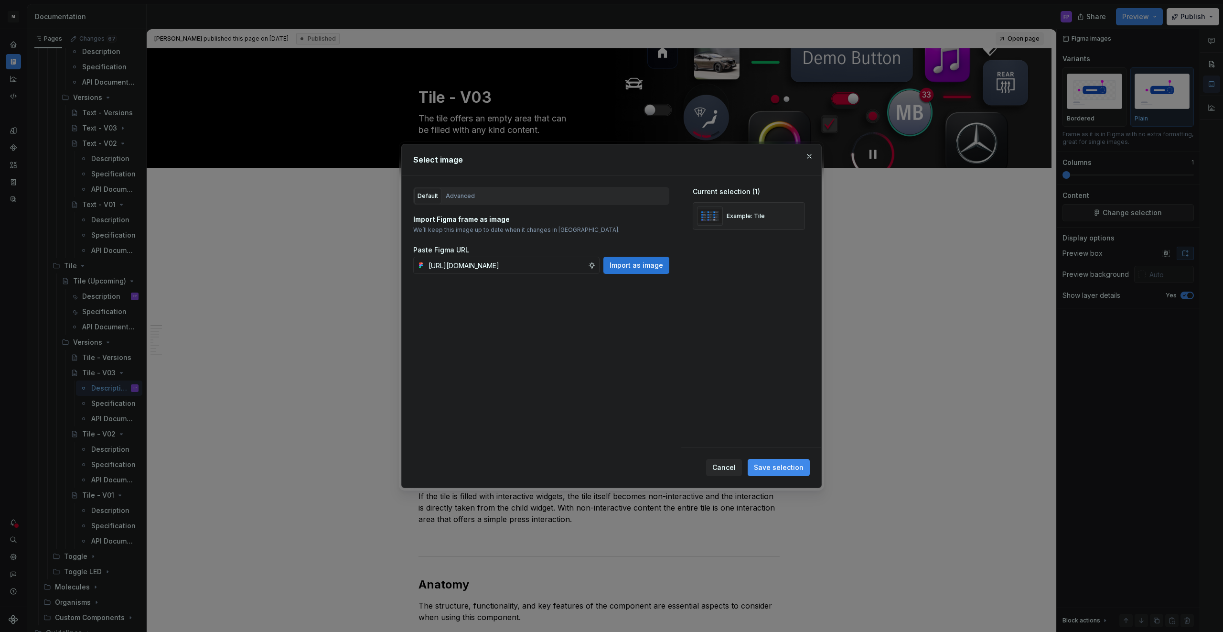
click at [642, 267] on span "Import as image" at bounding box center [637, 265] width 54 height 10
click at [798, 217] on button "button" at bounding box center [793, 215] width 13 height 13
click at [553, 262] on input "text" at bounding box center [506, 265] width 163 height 17
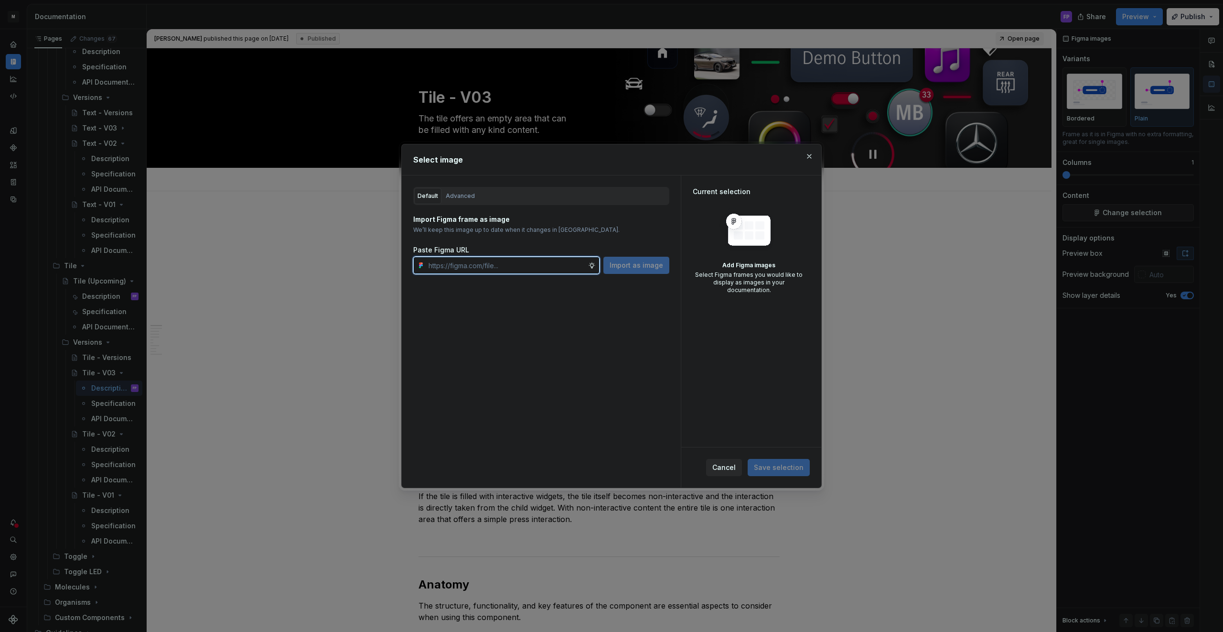
paste input "[URL][DOMAIN_NAME]"
type input "[URL][DOMAIN_NAME]"
click at [635, 270] on button "Import as image" at bounding box center [636, 265] width 66 height 17
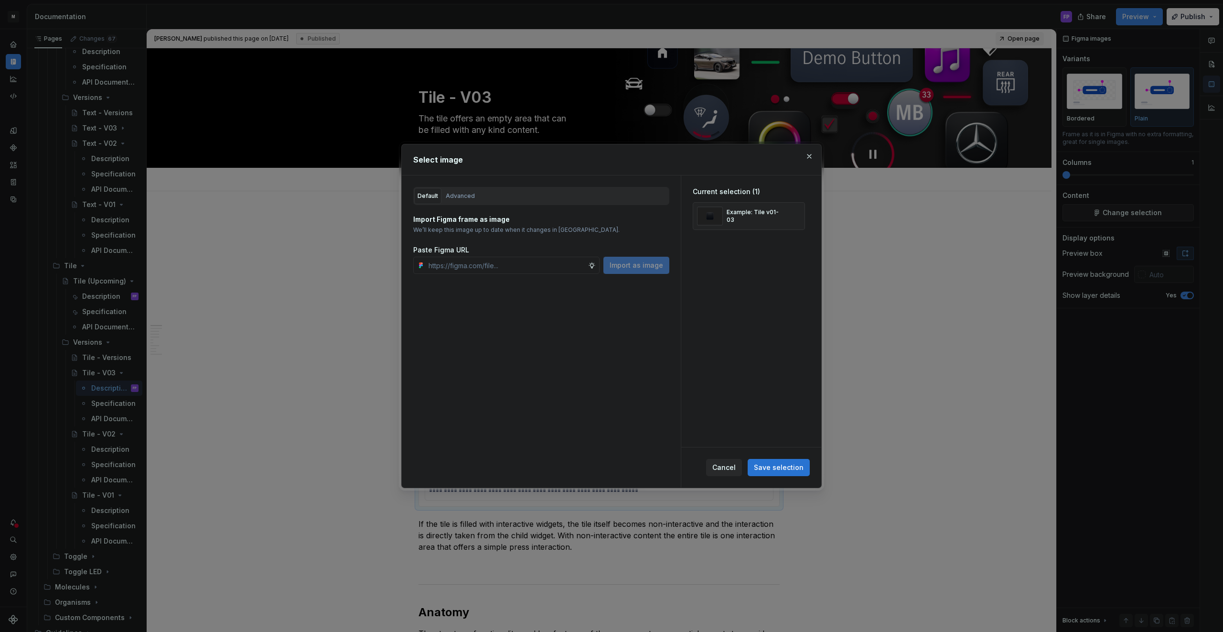
click at [782, 470] on span "Save selection" at bounding box center [779, 467] width 50 height 10
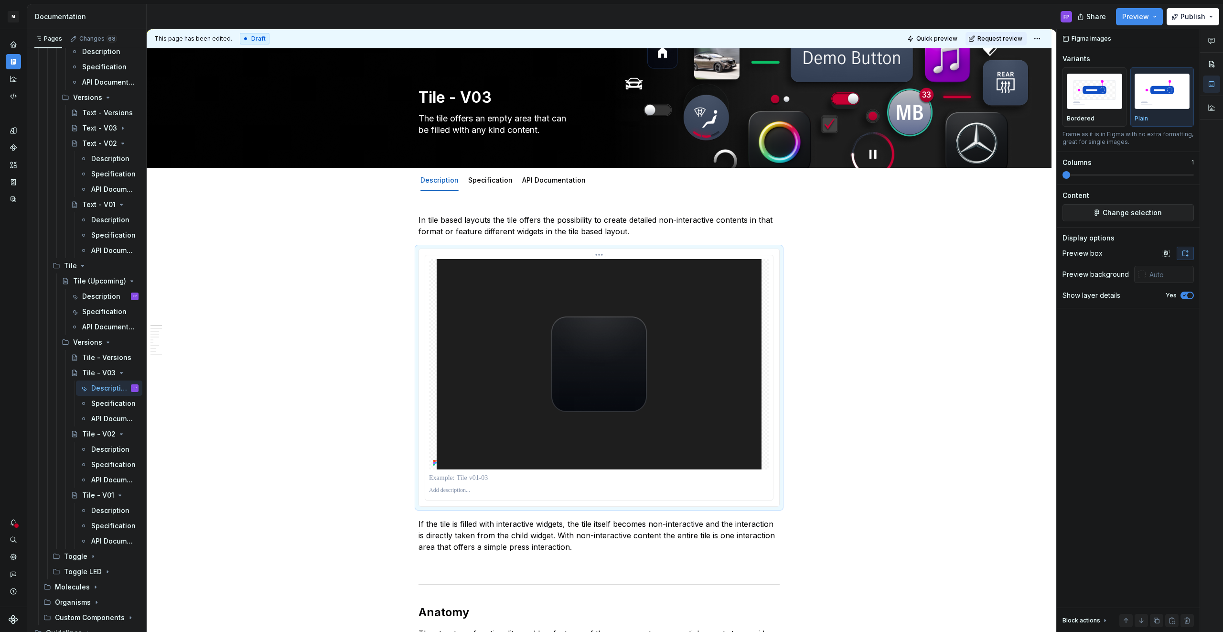
type textarea "*"
click at [450, 473] on p at bounding box center [599, 477] width 340 height 10
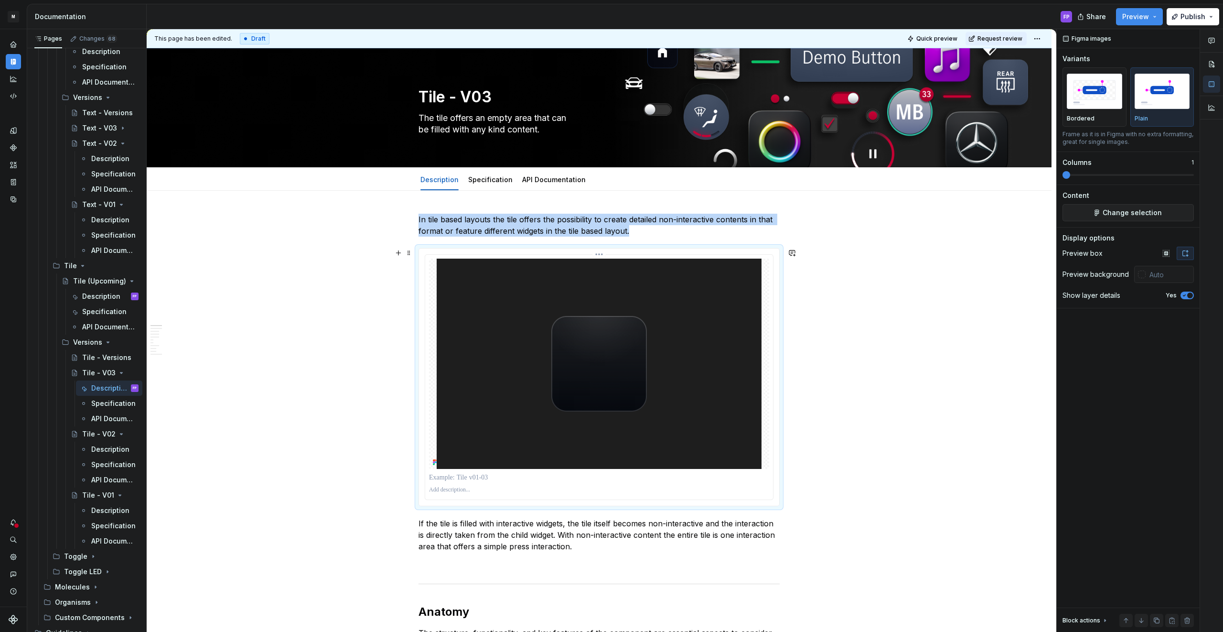
click at [577, 405] on img at bounding box center [599, 363] width 325 height 210
click at [1145, 102] on img "button" at bounding box center [1162, 91] width 55 height 35
click at [1090, 100] on img "button" at bounding box center [1094, 91] width 55 height 35
click at [1156, 98] on img "button" at bounding box center [1162, 91] width 55 height 35
click at [630, 437] on img at bounding box center [599, 363] width 325 height 210
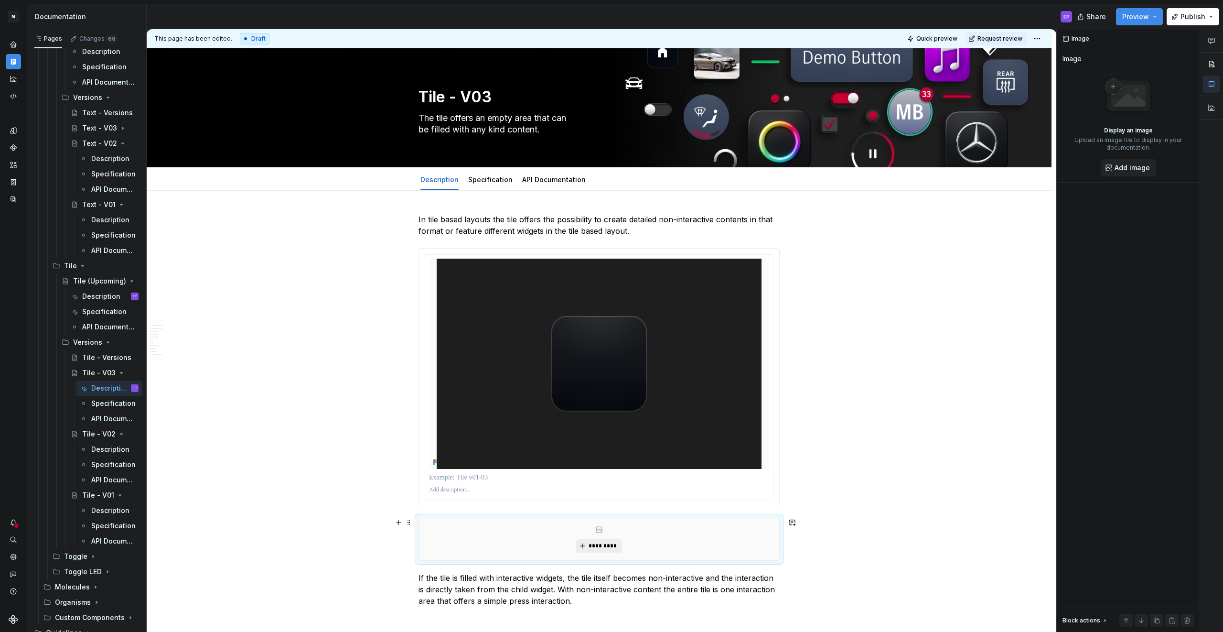
click at [601, 548] on span "*********" at bounding box center [602, 546] width 29 height 8
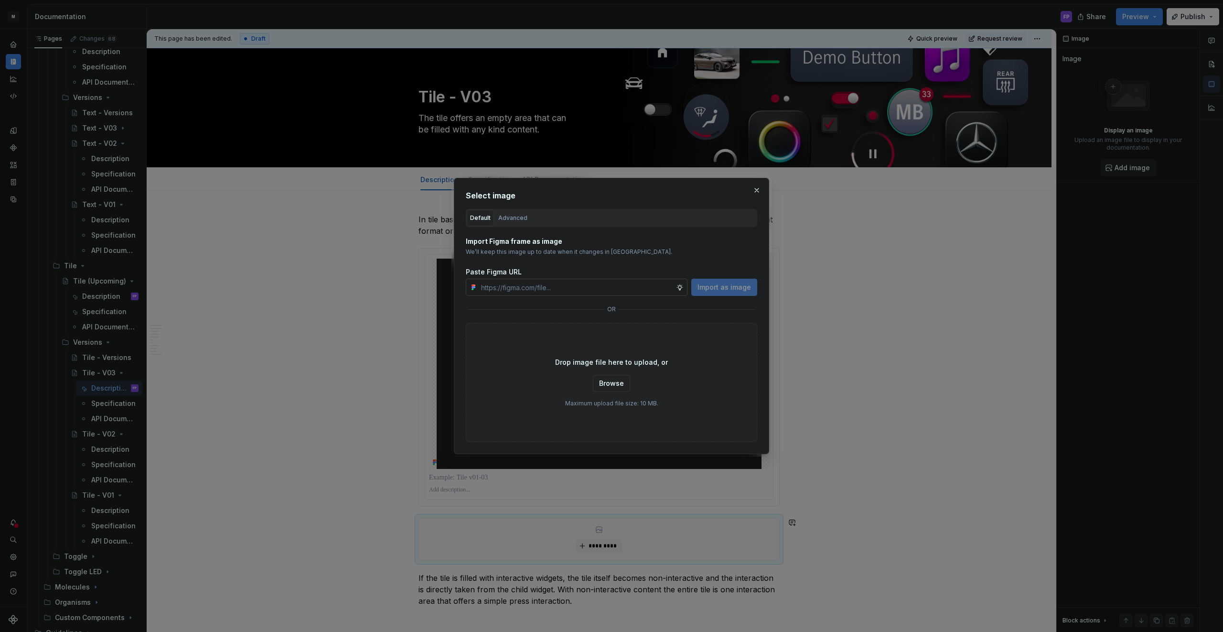
click at [598, 281] on input "text" at bounding box center [576, 286] width 199 height 17
type input "[URL][DOMAIN_NAME]"
click at [707, 286] on span "Import as image" at bounding box center [724, 287] width 54 height 10
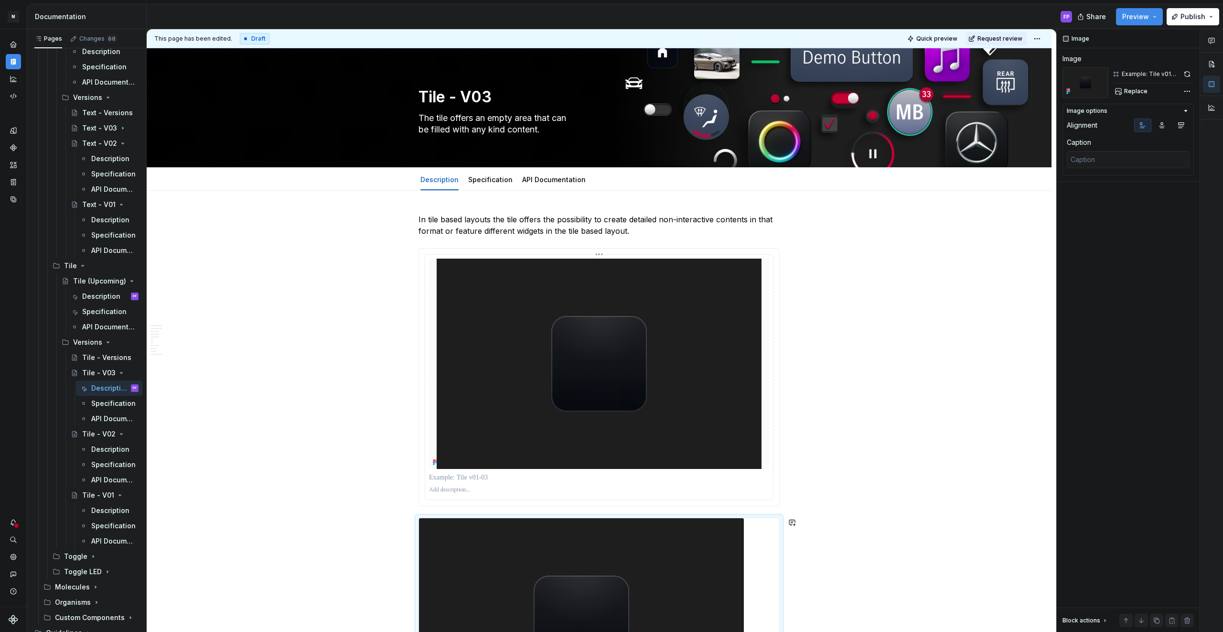
scroll to position [97, 0]
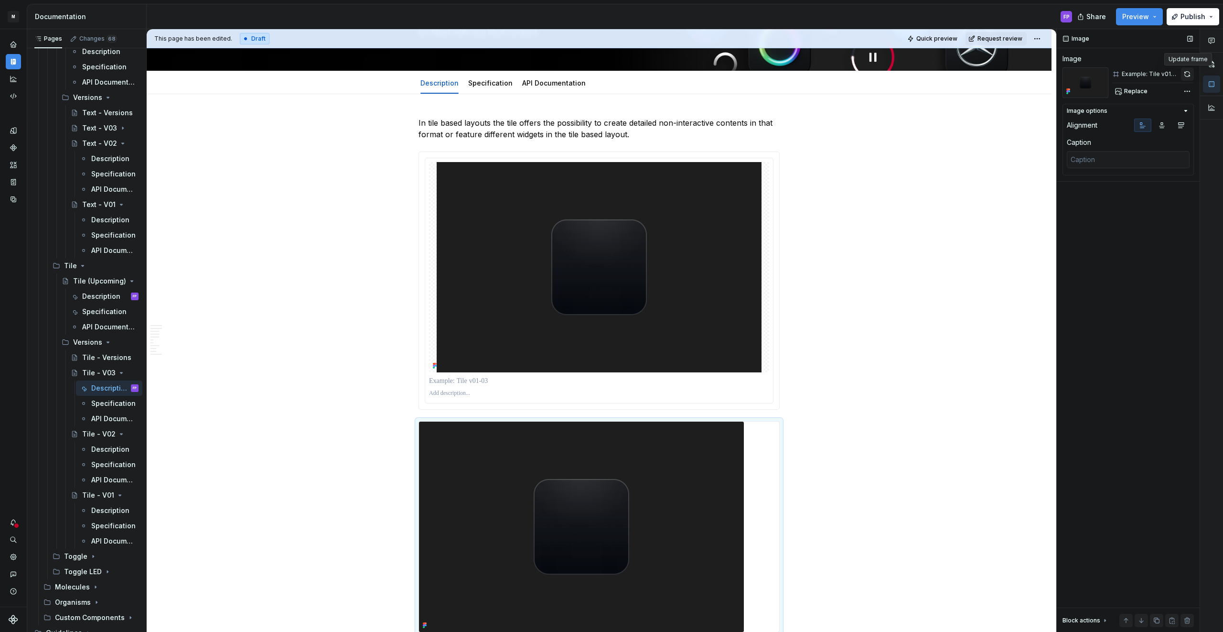
click at [1188, 71] on button "button" at bounding box center [1187, 73] width 13 height 13
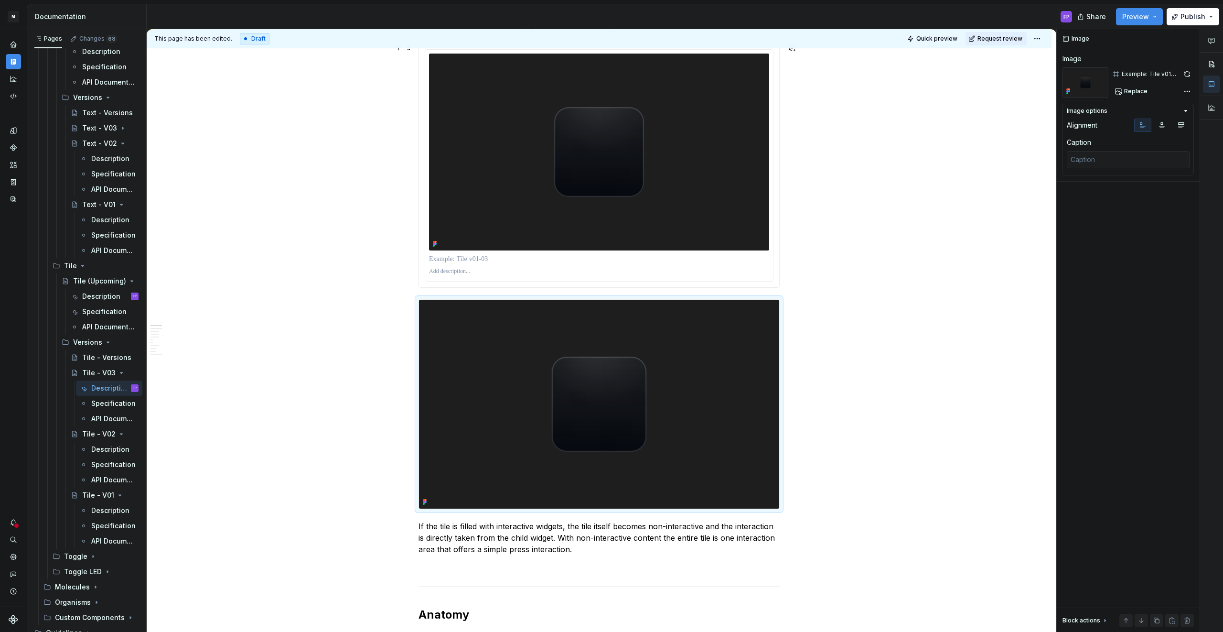
scroll to position [206, 0]
click at [471, 257] on p at bounding box center [599, 259] width 340 height 10
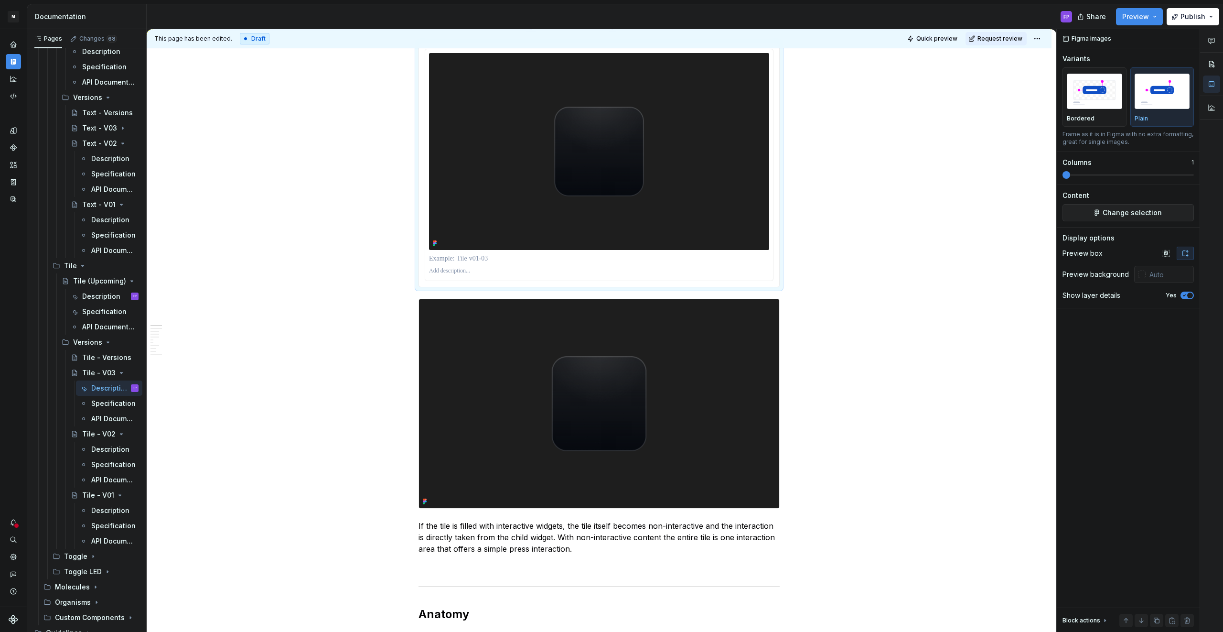
type textarea "*"
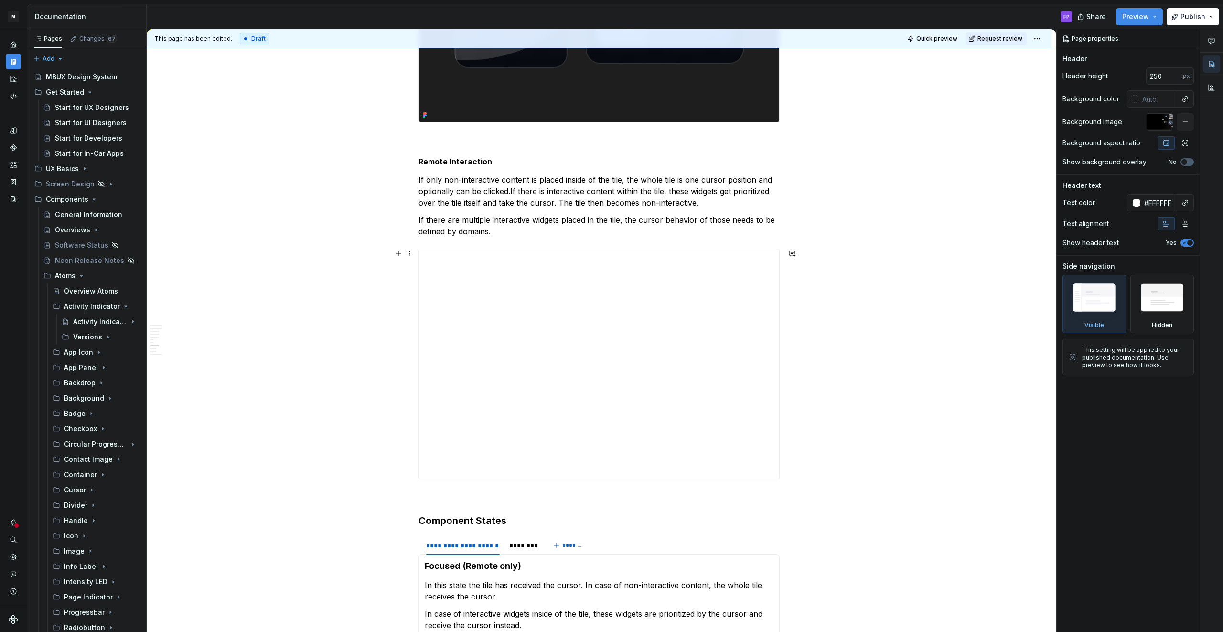
scroll to position [2196, 0]
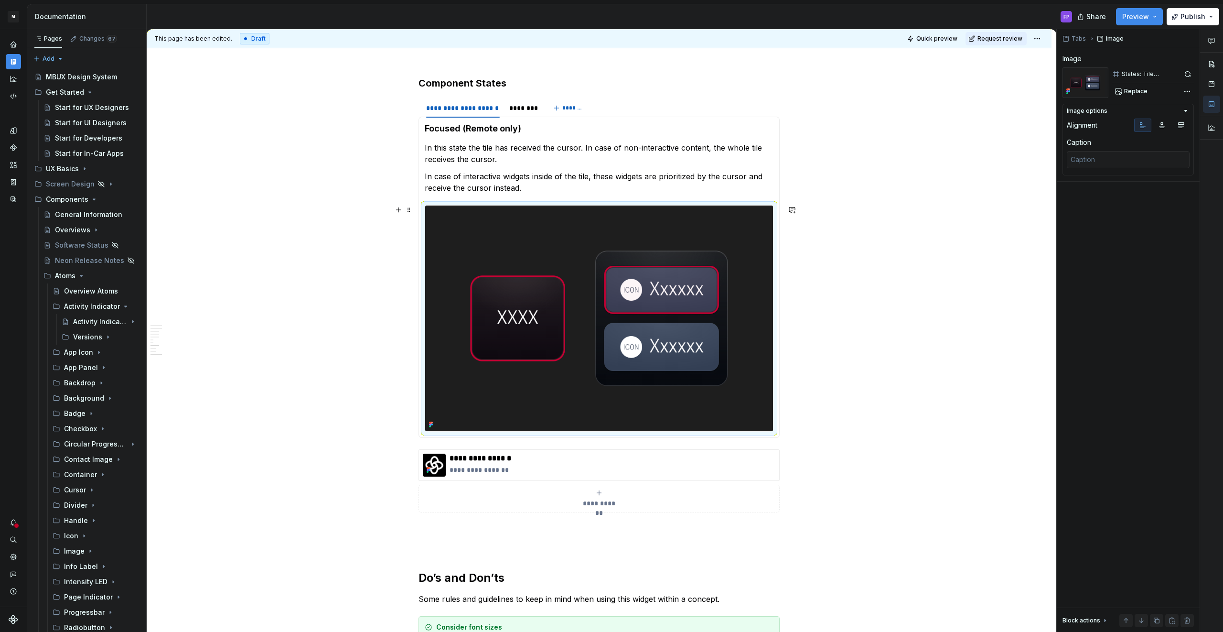
click at [526, 260] on img at bounding box center [599, 317] width 348 height 225
click at [520, 114] on div "********" at bounding box center [522, 108] width 35 height 13
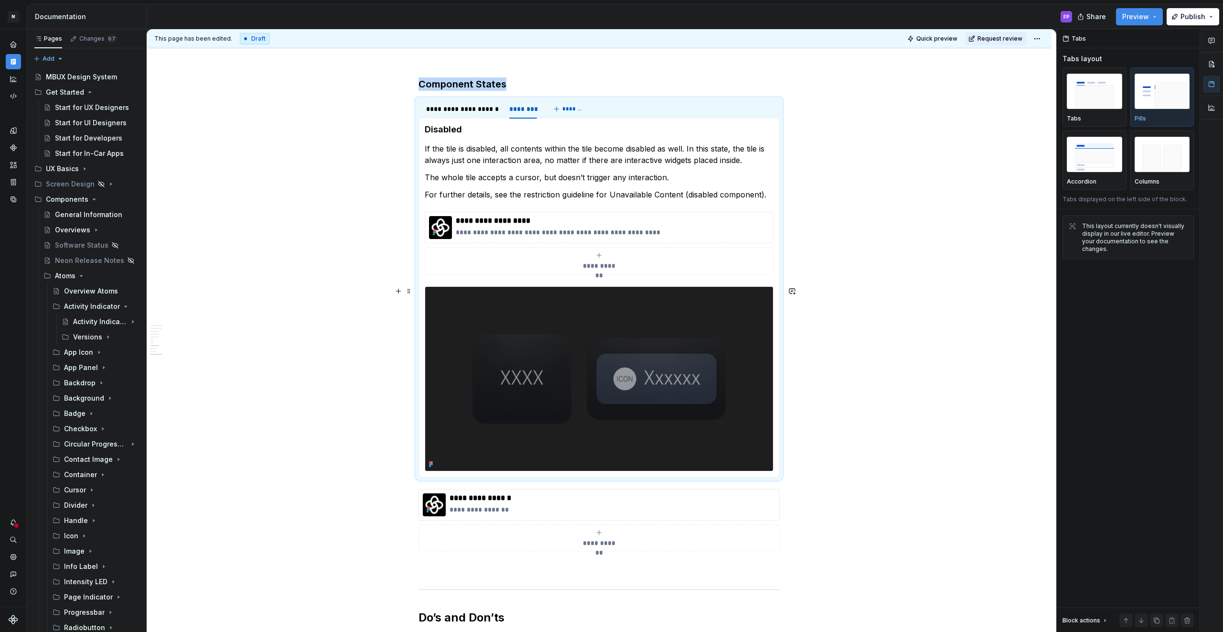
click at [481, 304] on img at bounding box center [599, 379] width 348 height 184
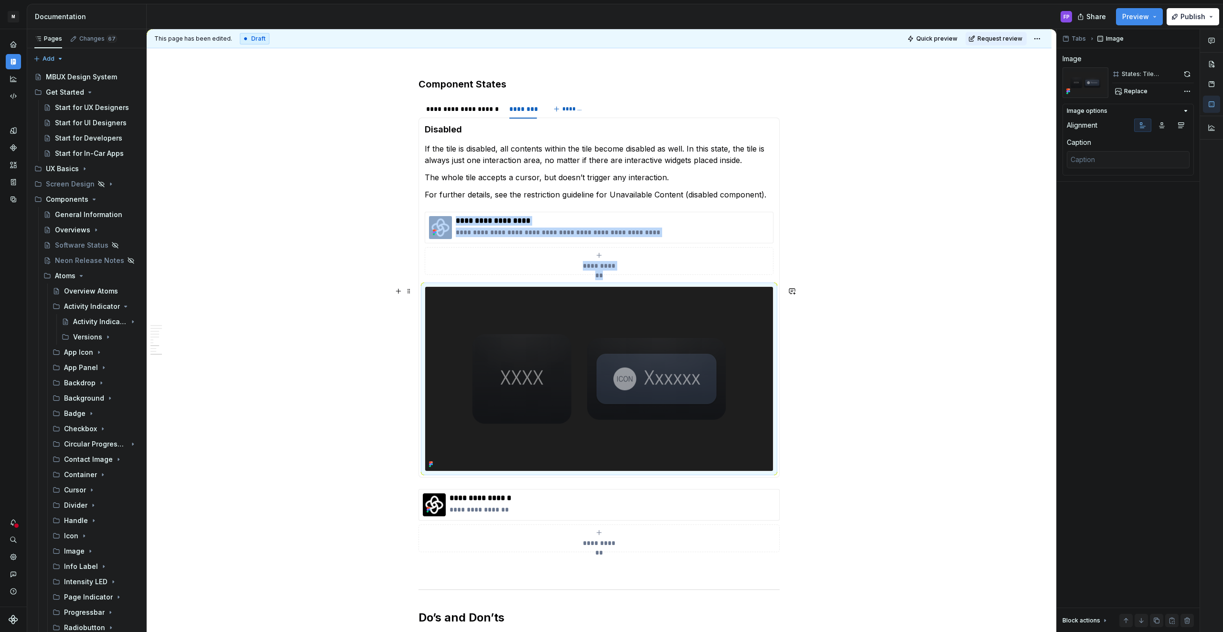
click at [470, 292] on img at bounding box center [599, 379] width 348 height 184
copy div "**********"
click at [705, 202] on section-item-column "**********" at bounding box center [599, 297] width 349 height 347
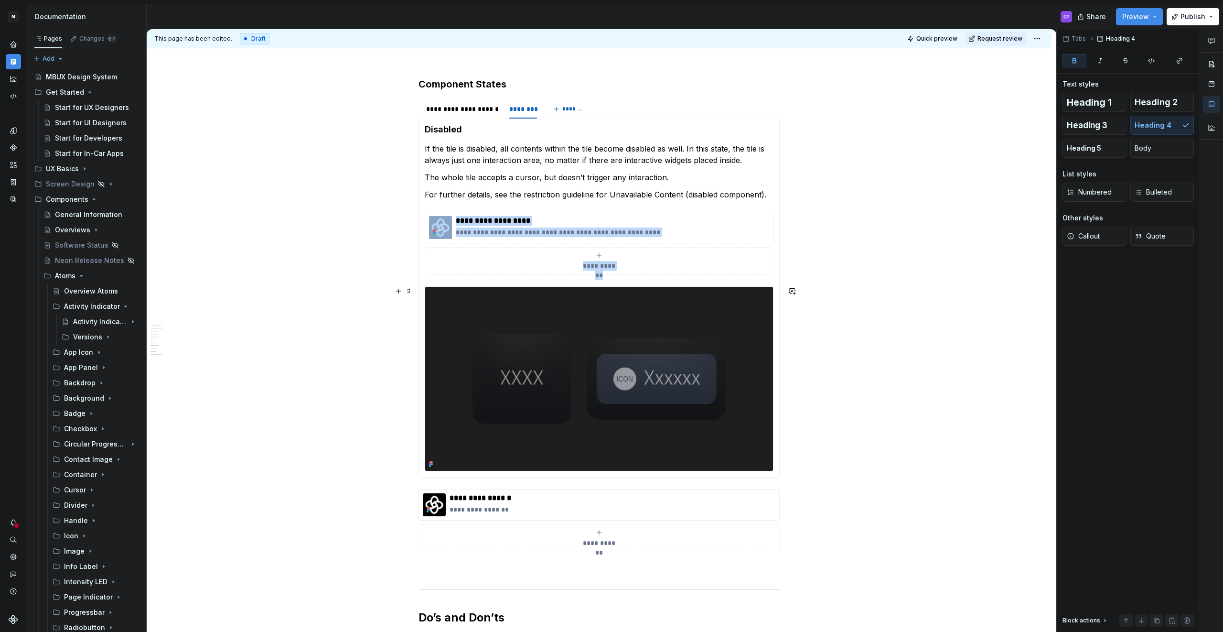
drag, startPoint x: 427, startPoint y: 278, endPoint x: 445, endPoint y: 289, distance: 21.2
click at [445, 289] on section-item-column "**********" at bounding box center [599, 297] width 349 height 347
click at [441, 286] on div at bounding box center [599, 378] width 349 height 185
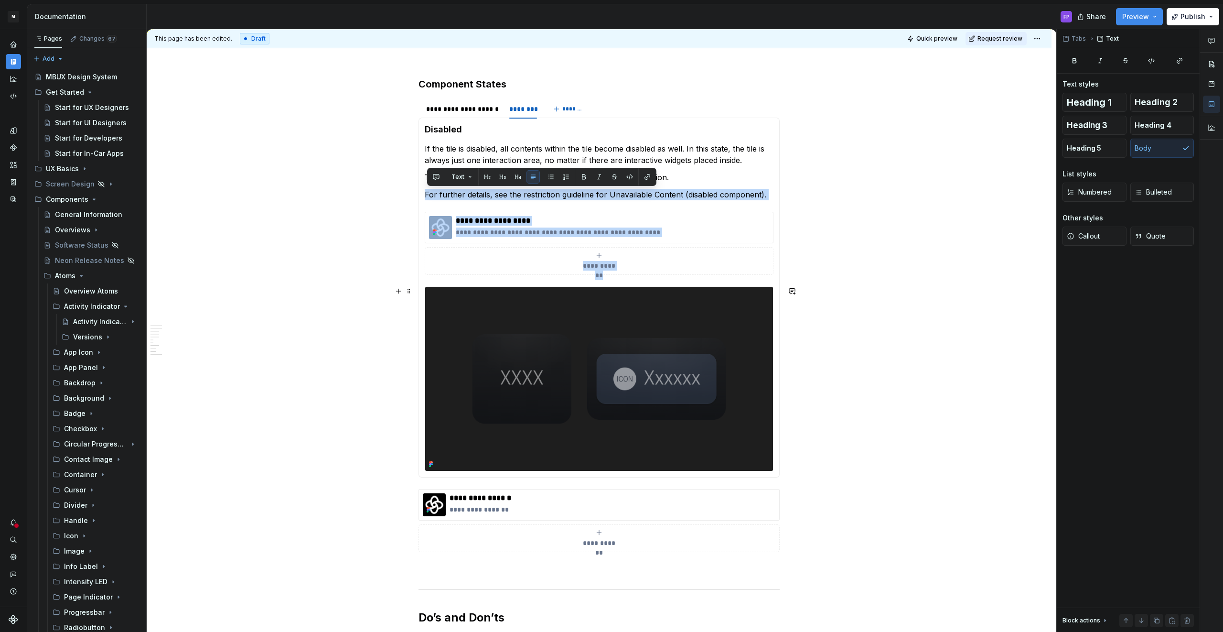
drag, startPoint x: 428, startPoint y: 198, endPoint x: 526, endPoint y: 416, distance: 238.2
click at [526, 416] on section-item-column "**********" at bounding box center [599, 297] width 349 height 347
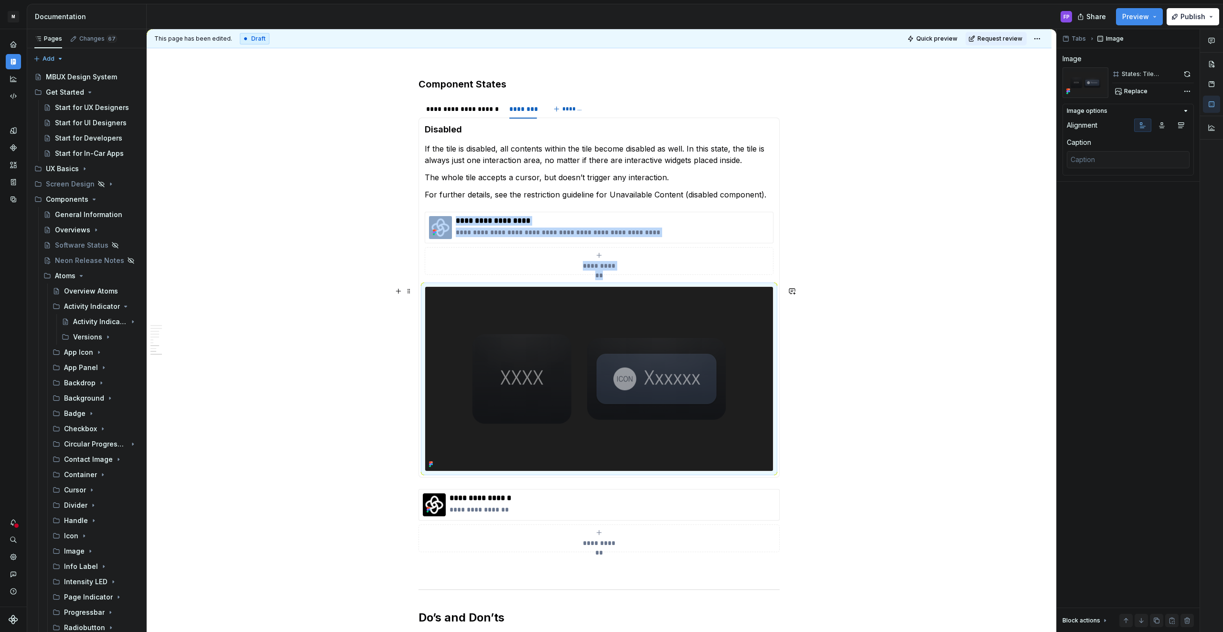
click at [523, 391] on img at bounding box center [599, 379] width 348 height 184
type textarea "*"
